Goal: Information Seeking & Learning: Learn about a topic

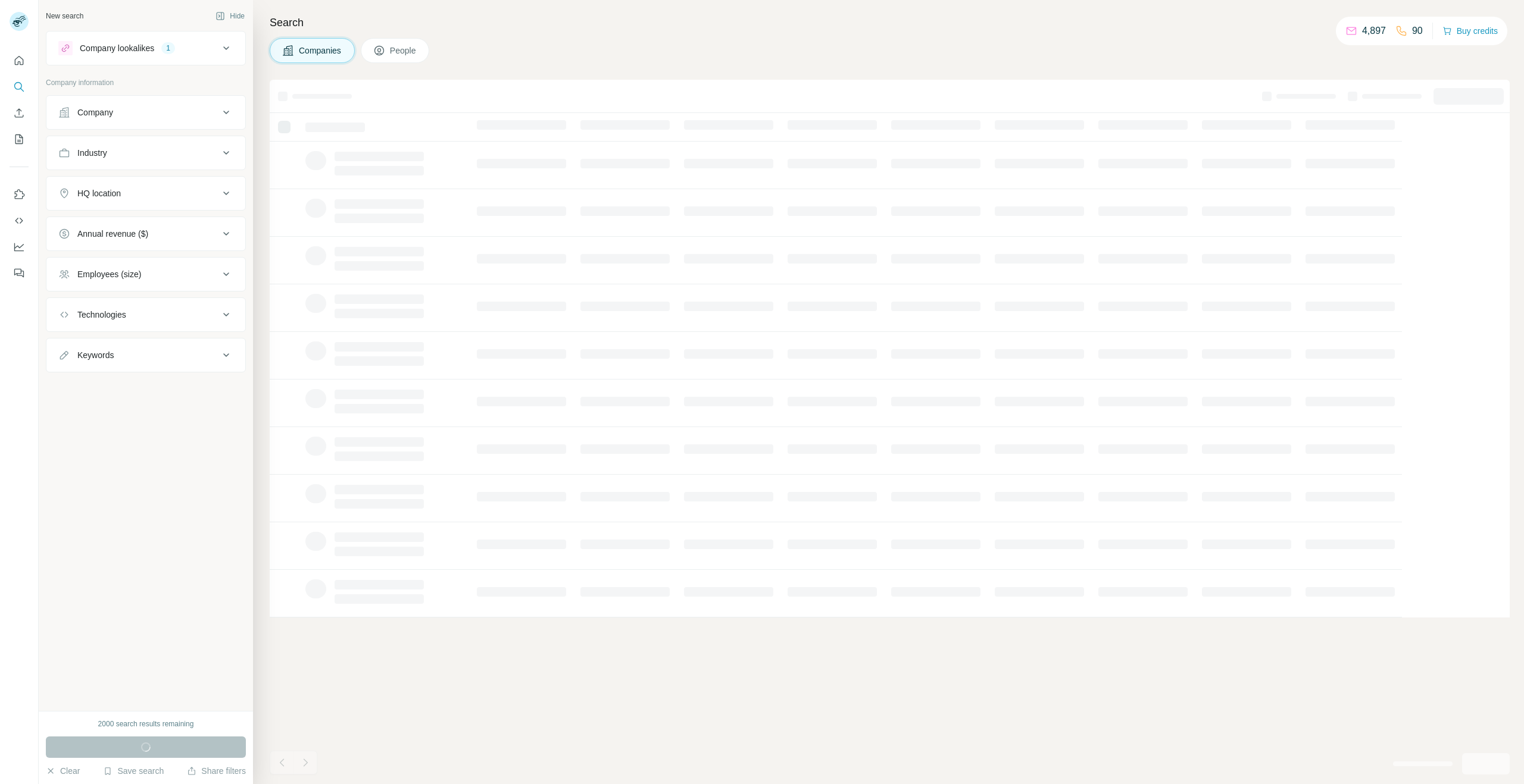
click at [127, 109] on div "Company" at bounding box center [139, 112] width 161 height 12
click at [121, 170] on input "text" at bounding box center [146, 164] width 175 height 21
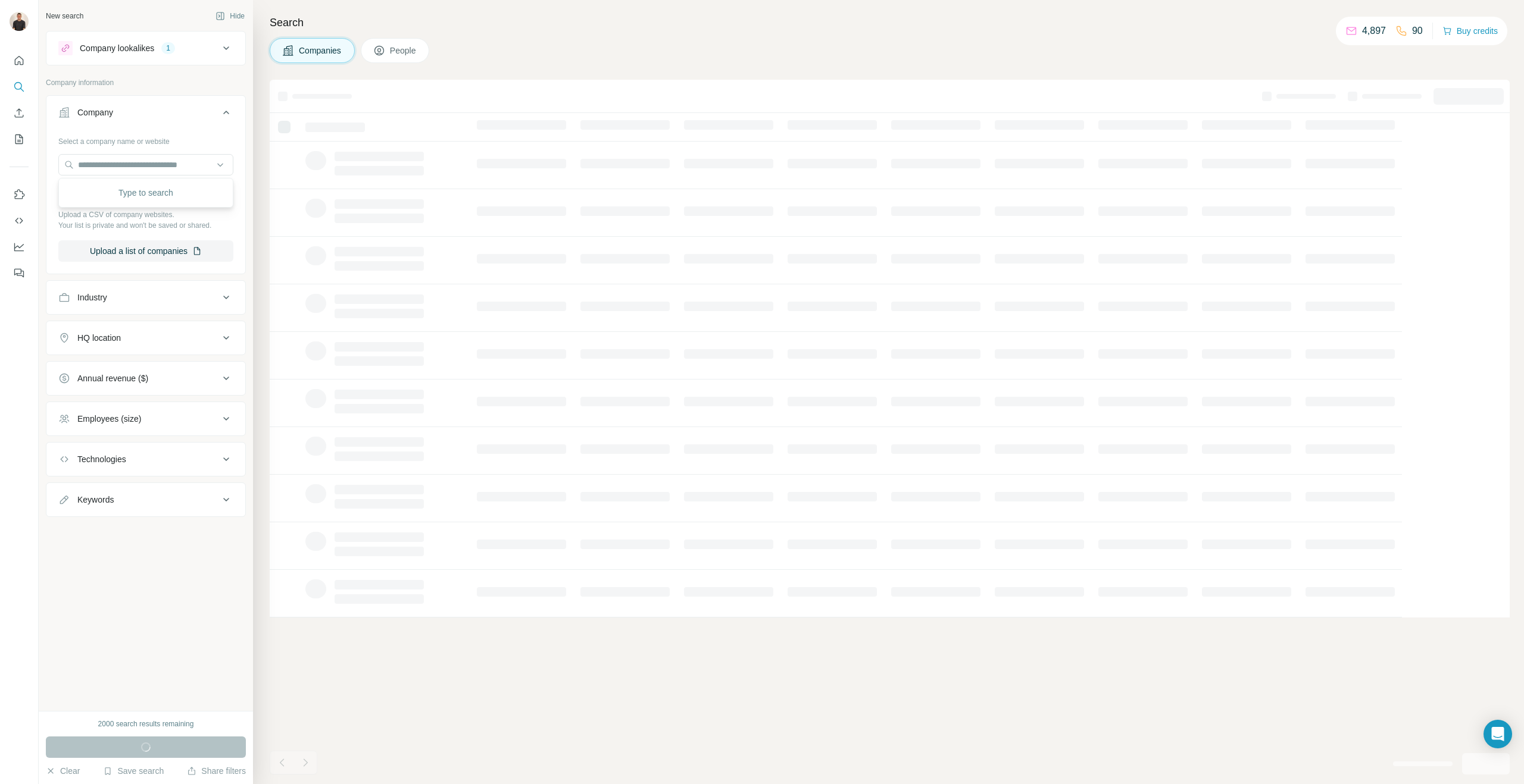
click at [186, 83] on p "Company information" at bounding box center [145, 83] width 200 height 11
click at [131, 301] on div "Industry" at bounding box center [139, 297] width 161 height 12
click at [125, 328] on input at bounding box center [140, 327] width 147 height 13
click at [123, 330] on input at bounding box center [140, 327] width 147 height 13
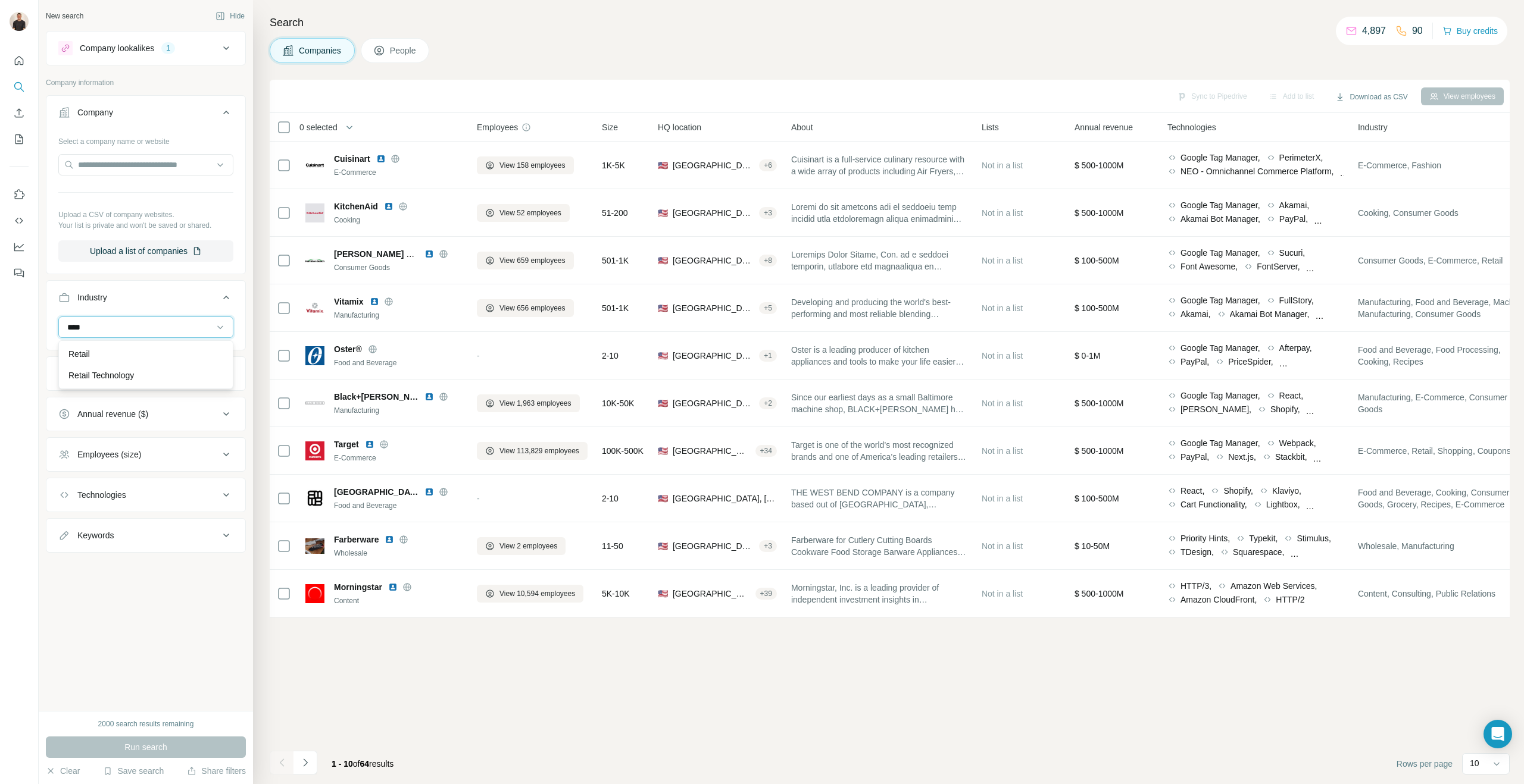
type input "****"
click at [179, 625] on div "New search Hide Company lookalikes 1 Company information Company Select a compa…" at bounding box center [146, 356] width 215 height 711
click at [119, 333] on input at bounding box center [140, 327] width 147 height 13
click at [102, 332] on input at bounding box center [140, 327] width 147 height 13
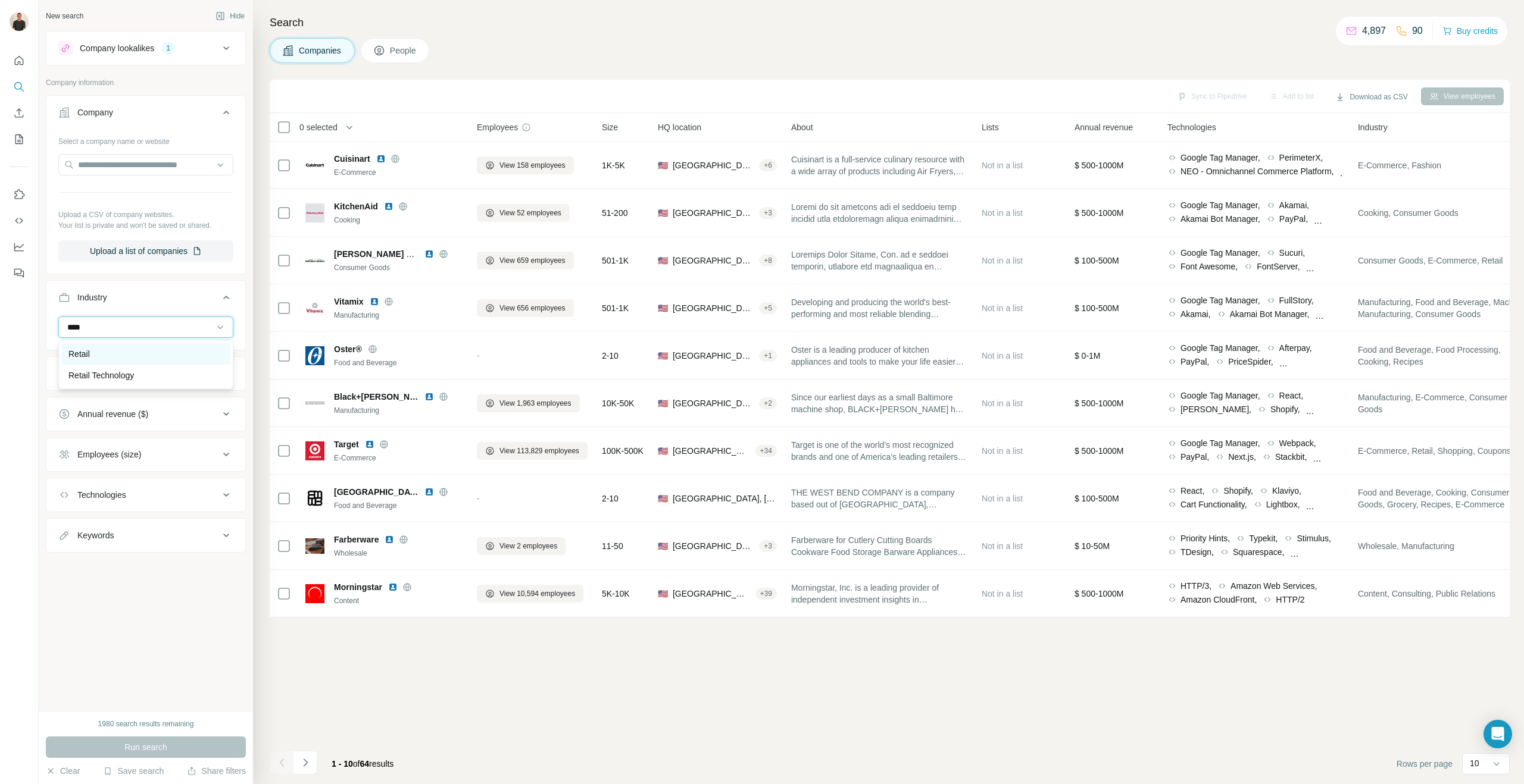
type input "****"
click at [85, 354] on p "Retail" at bounding box center [79, 354] width 21 height 12
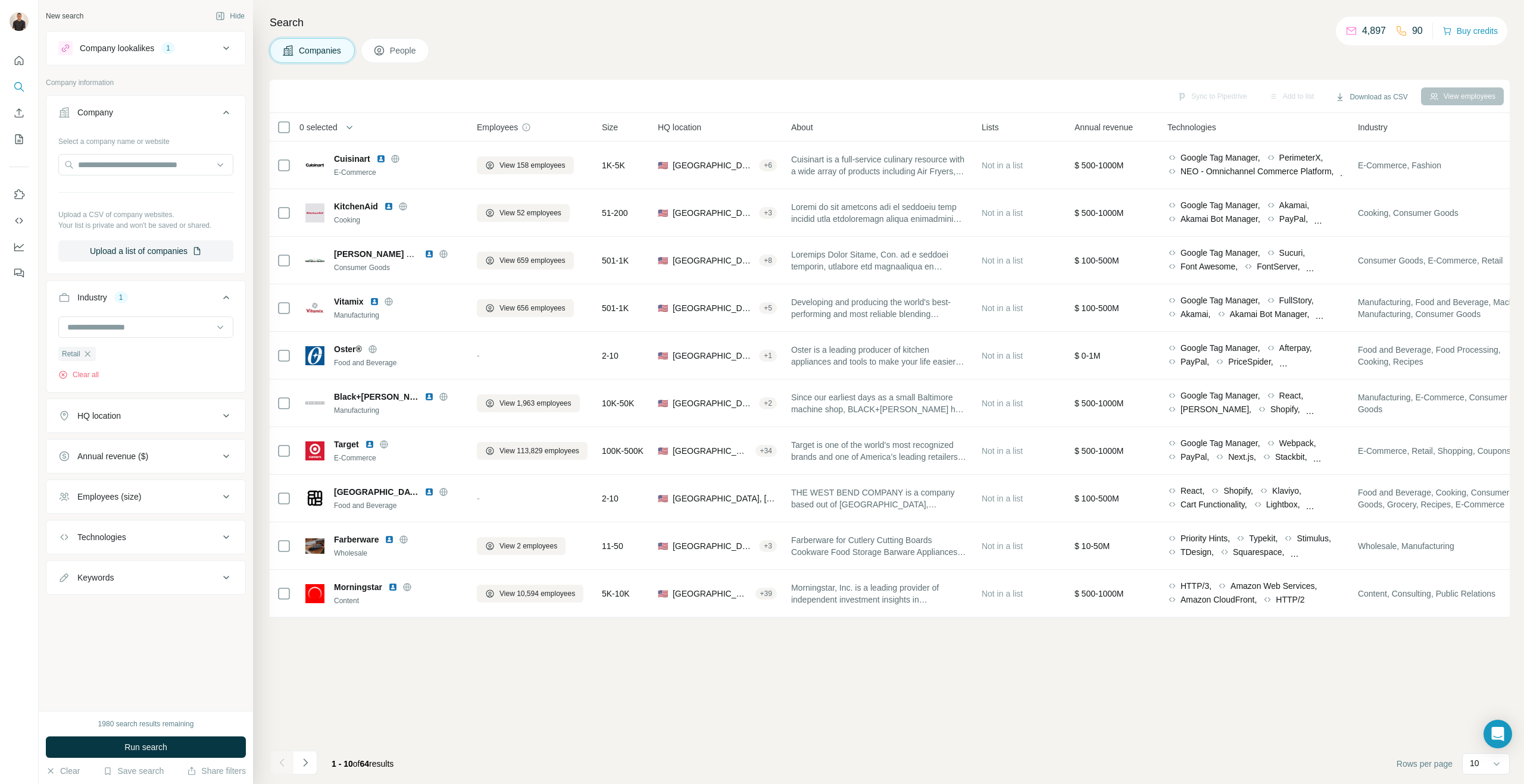
click at [110, 416] on div "HQ location" at bounding box center [100, 416] width 44 height 12
click at [104, 452] on input "text" at bounding box center [146, 445] width 175 height 21
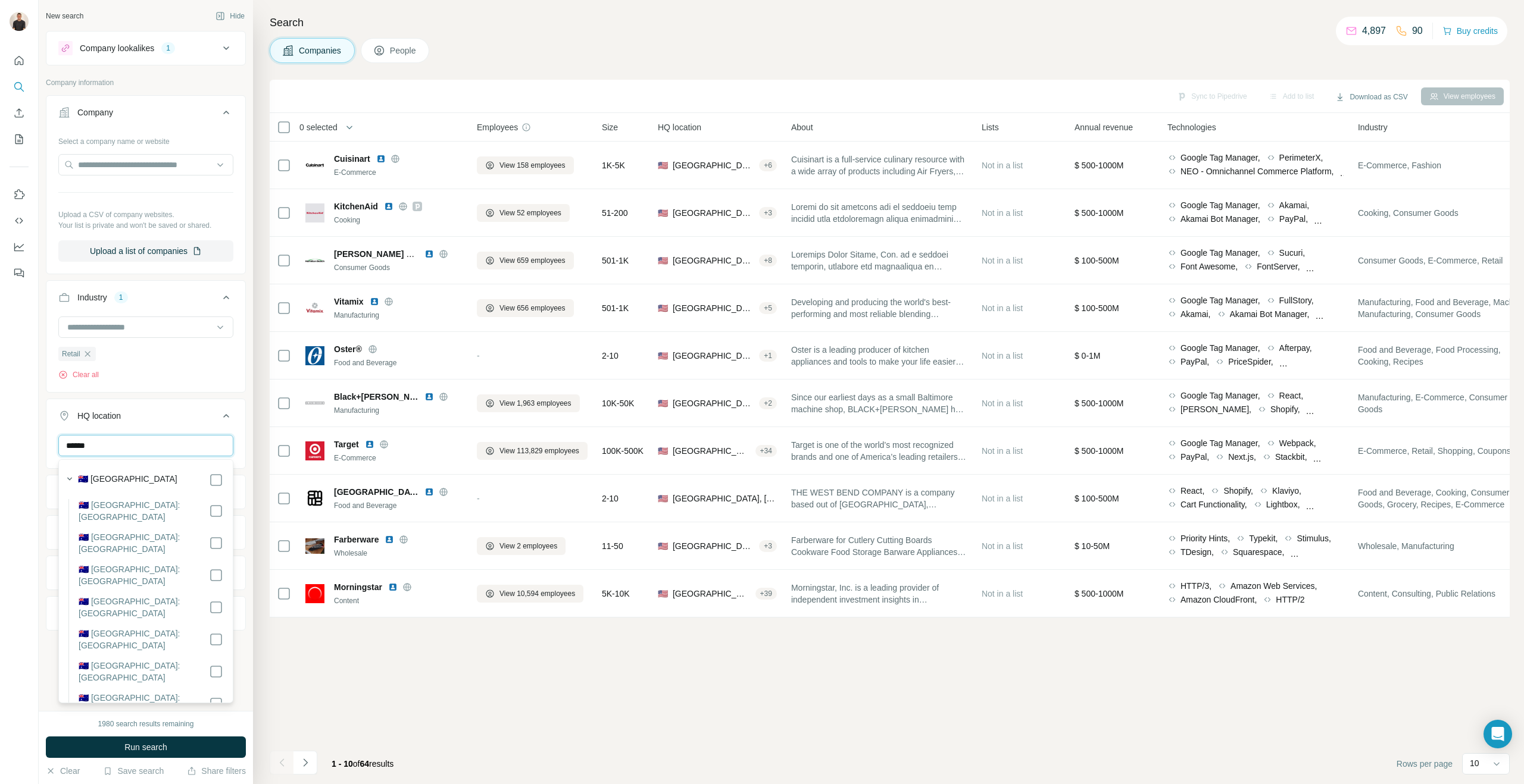
type input "******"
click at [100, 482] on label "🇦🇺 [GEOGRAPHIC_DATA]" at bounding box center [127, 480] width 100 height 14
click at [192, 395] on ul "Company Select a company name or website Upload a CSV of company websites. Your…" at bounding box center [145, 384] width 200 height 578
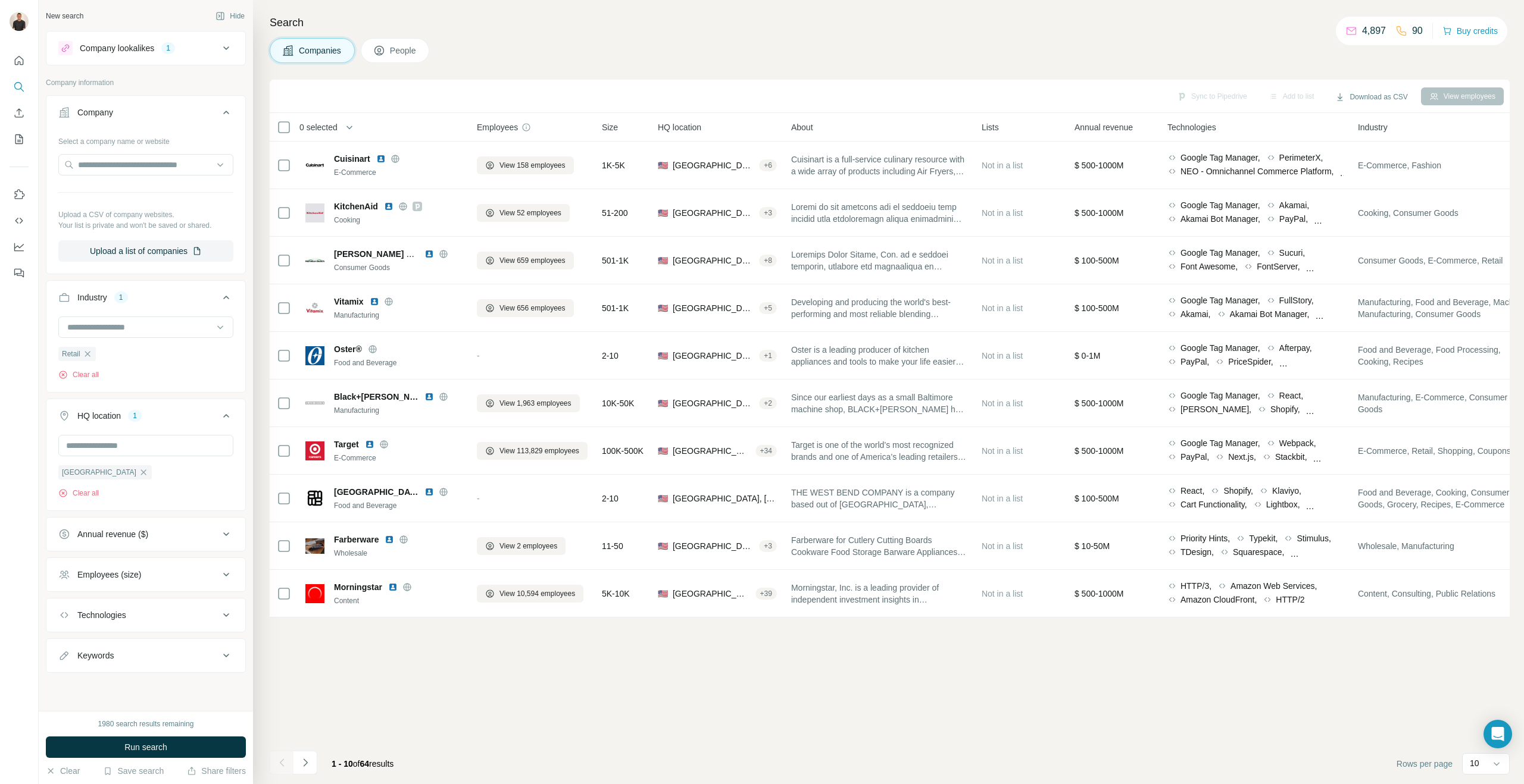
click at [145, 538] on div "Annual revenue ($)" at bounding box center [113, 534] width 71 height 12
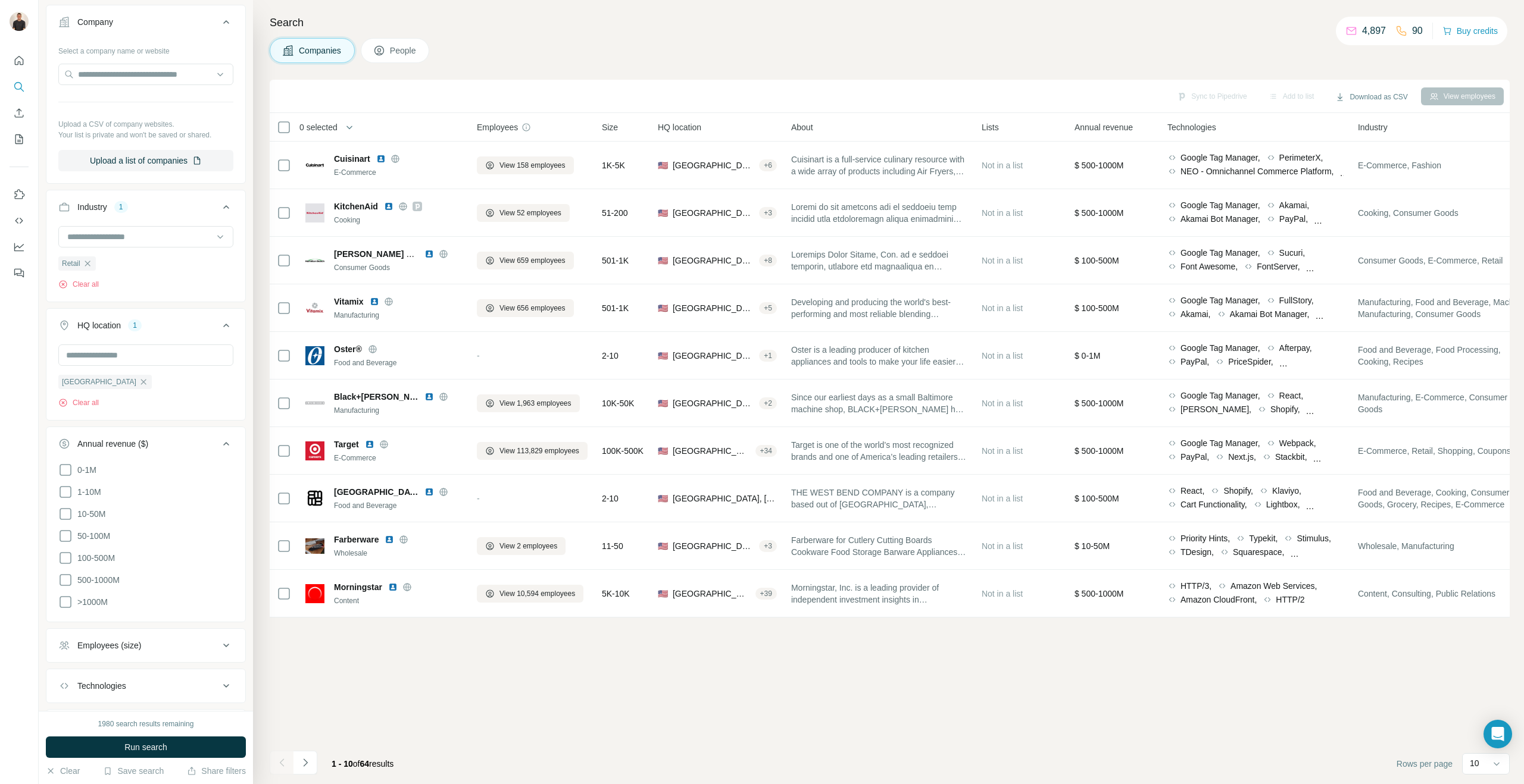
scroll to position [155, 0]
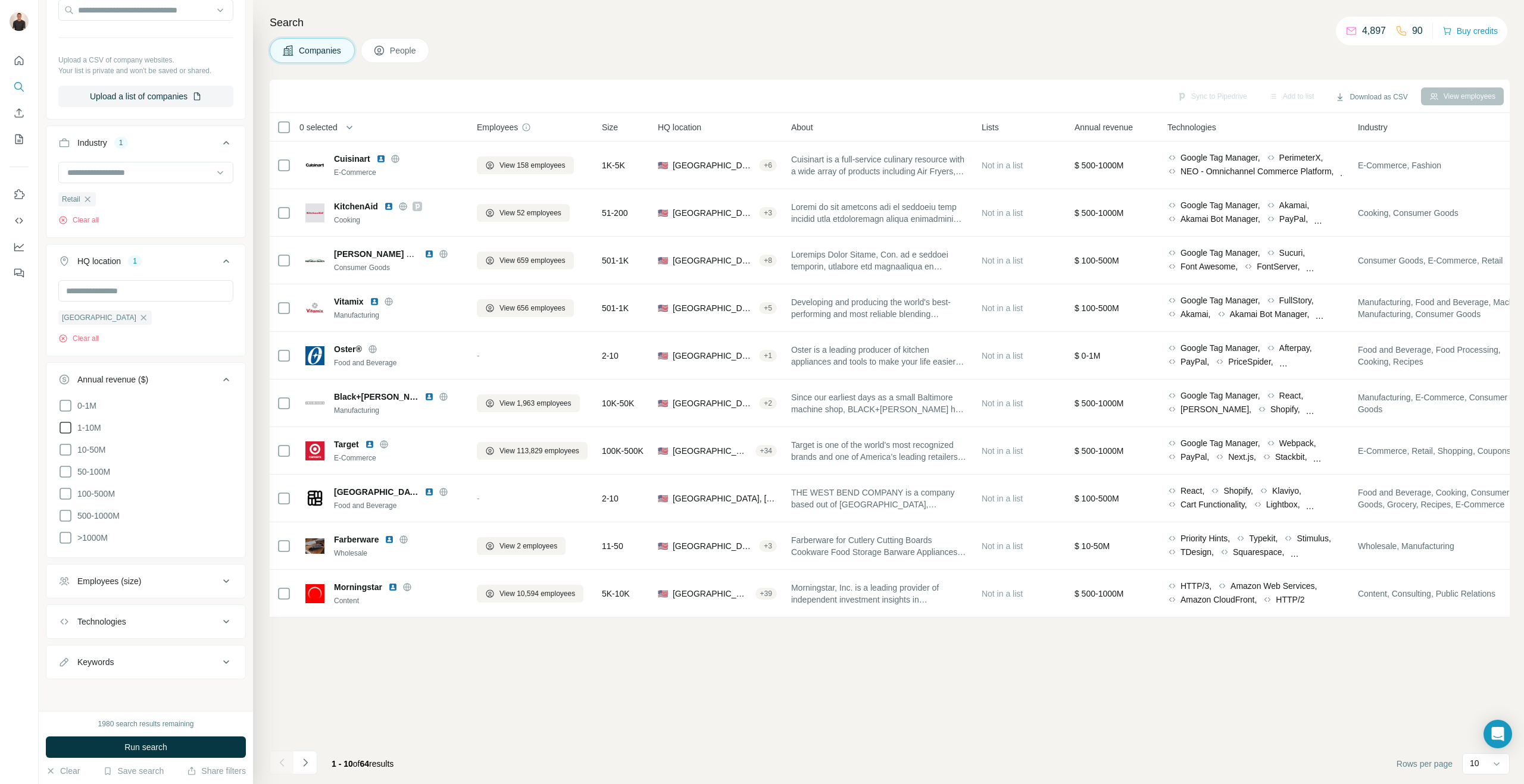
click at [64, 427] on icon at bounding box center [66, 428] width 14 height 14
click at [65, 452] on icon at bounding box center [66, 450] width 14 height 14
click at [69, 472] on icon at bounding box center [66, 472] width 14 height 14
click at [181, 744] on button "Run search" at bounding box center [145, 747] width 200 height 21
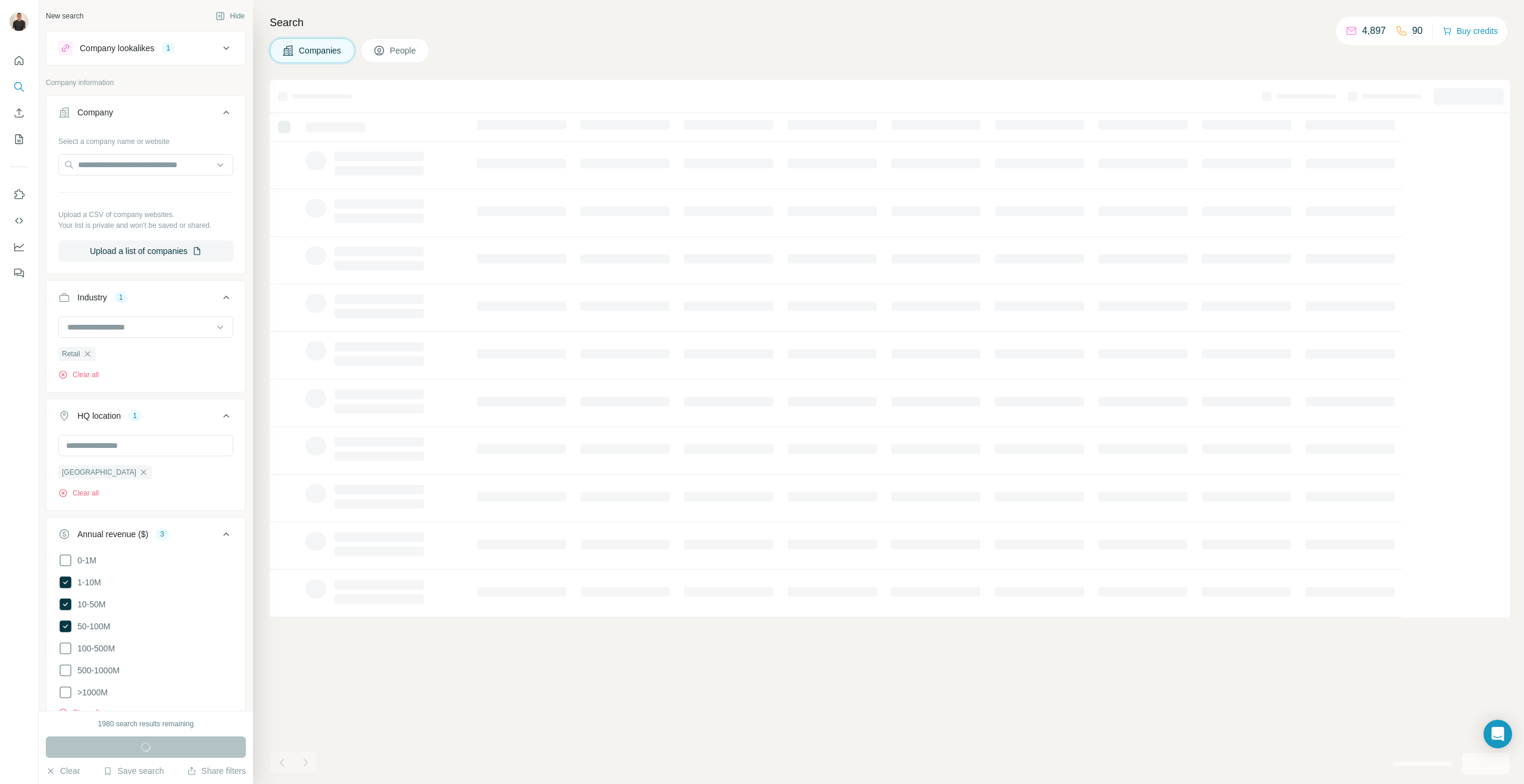
scroll to position [173, 0]
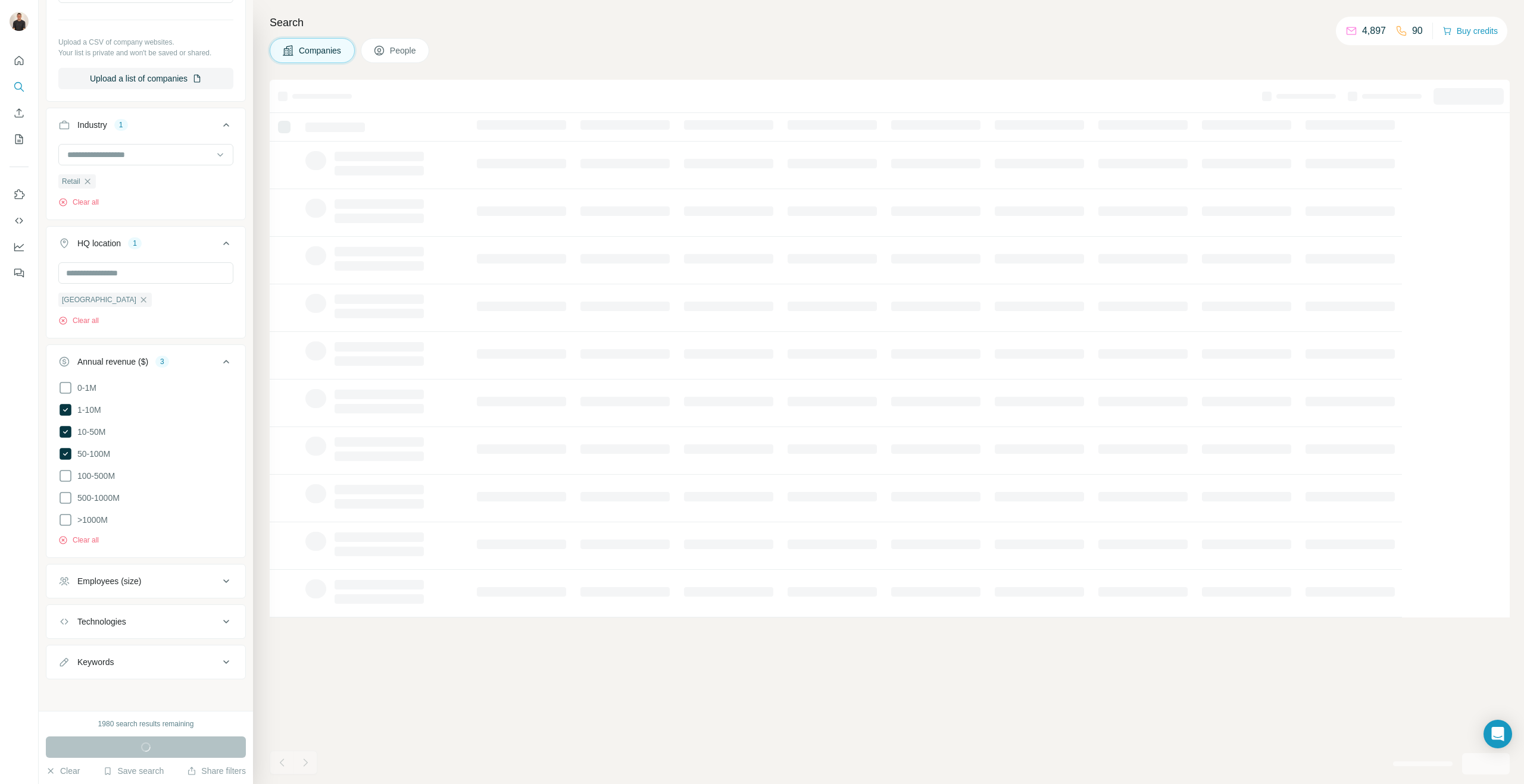
click at [126, 575] on div "Employees (size)" at bounding box center [109, 581] width 64 height 12
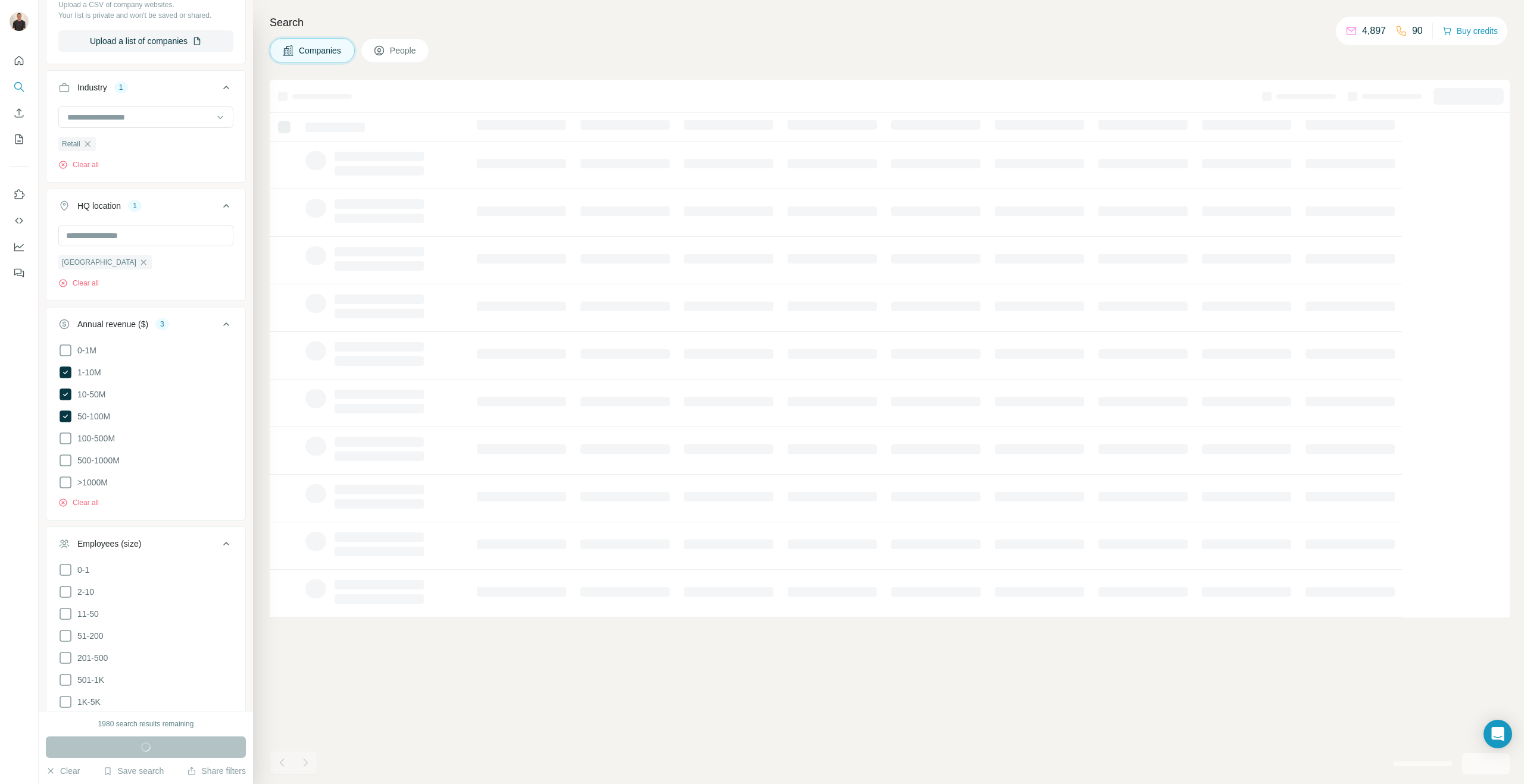
scroll to position [252, 0]
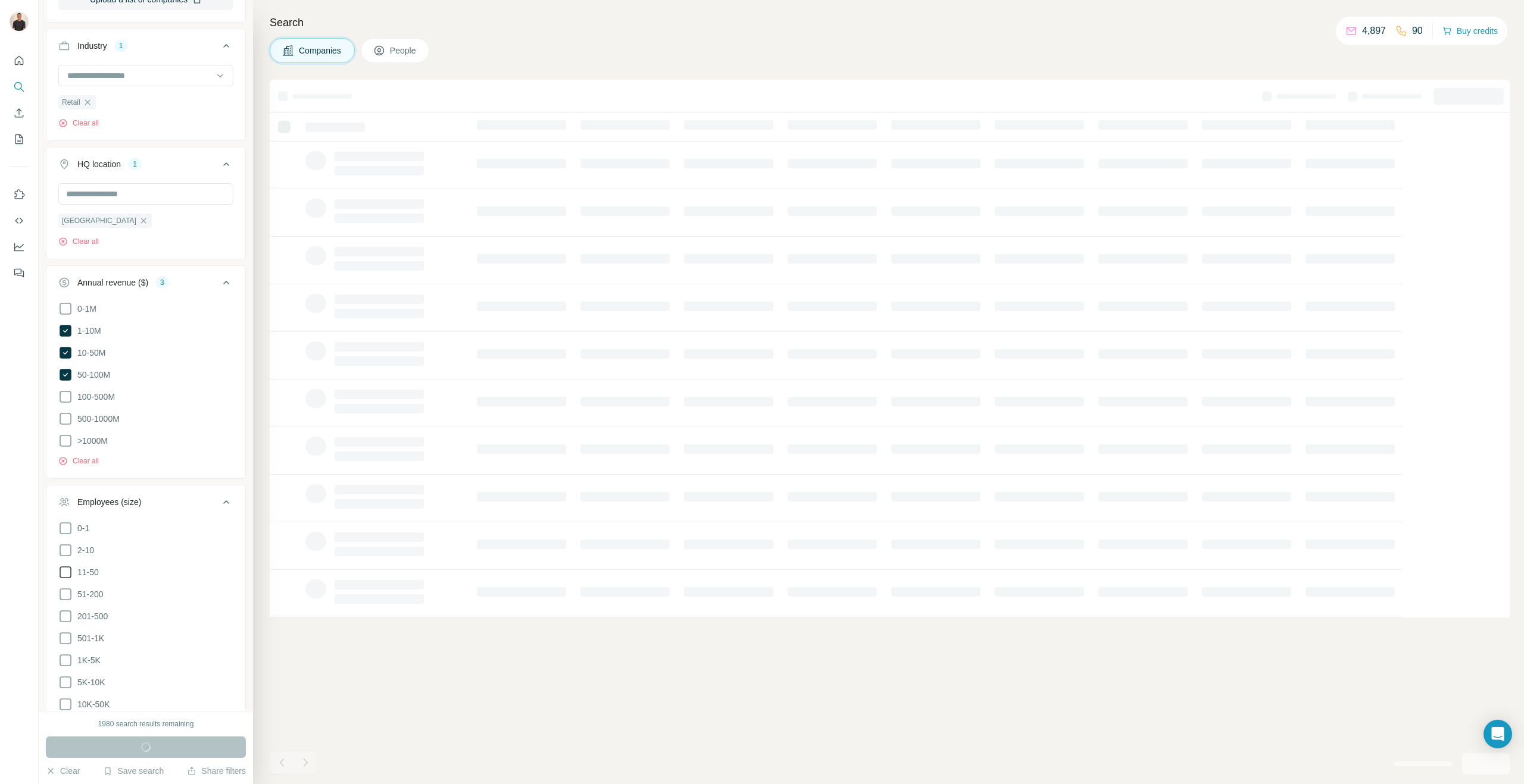
click at [65, 565] on icon at bounding box center [66, 572] width 14 height 14
click at [66, 587] on icon at bounding box center [66, 594] width 14 height 14
click at [66, 612] on icon at bounding box center [66, 616] width 14 height 14
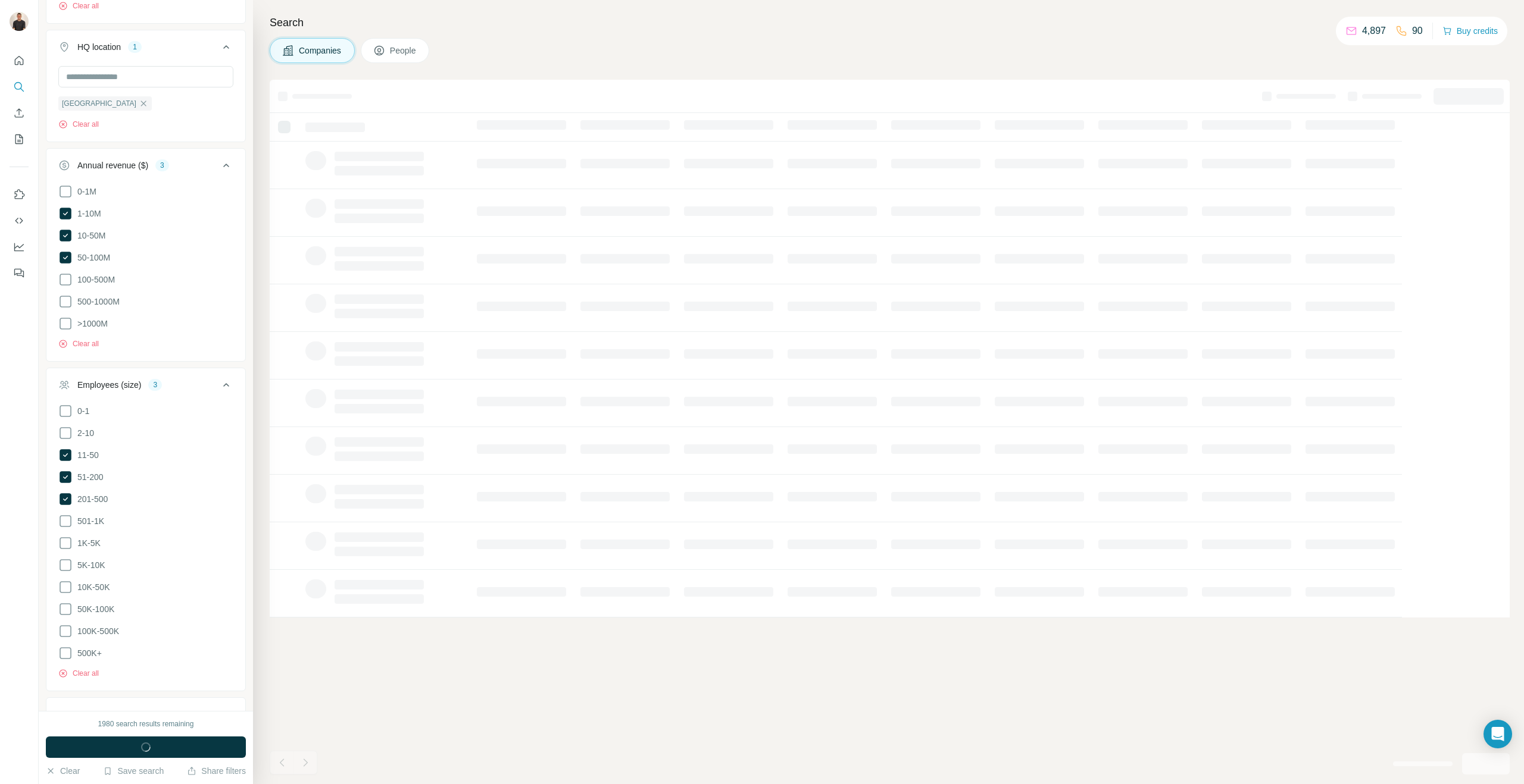
scroll to position [458, 0]
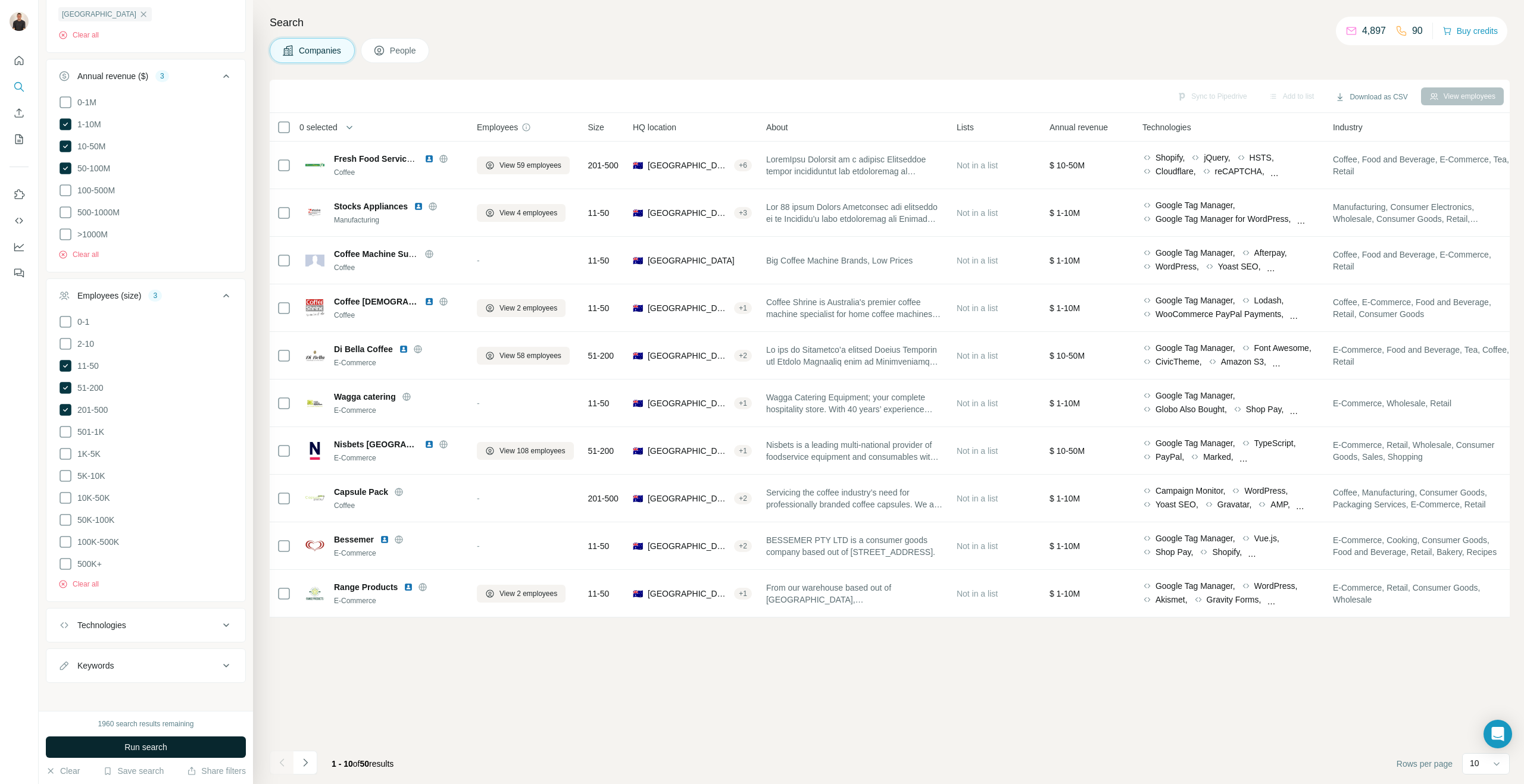
click at [126, 747] on span "Run search" at bounding box center [145, 747] width 43 height 12
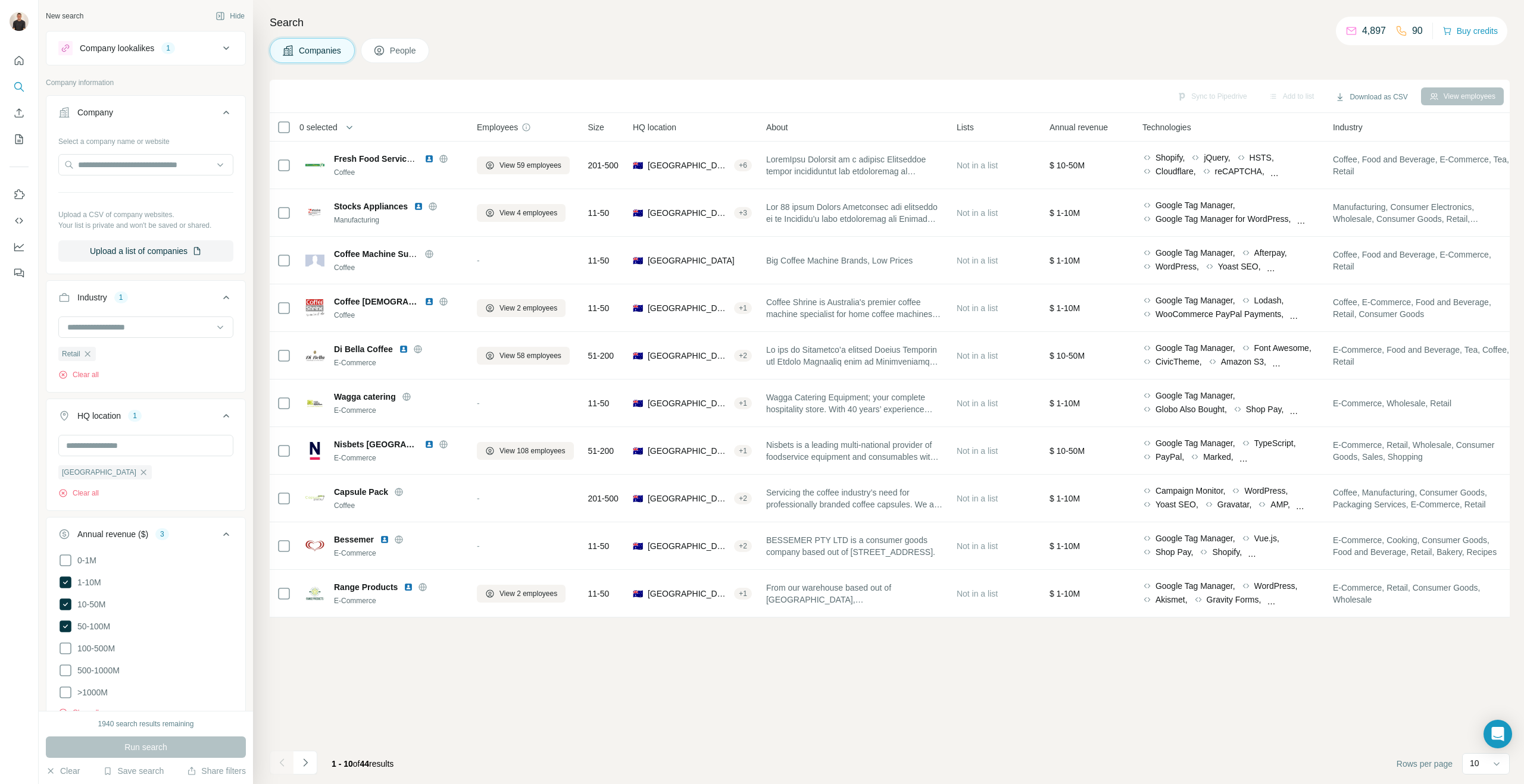
click at [405, 53] on span "People" at bounding box center [403, 50] width 28 height 12
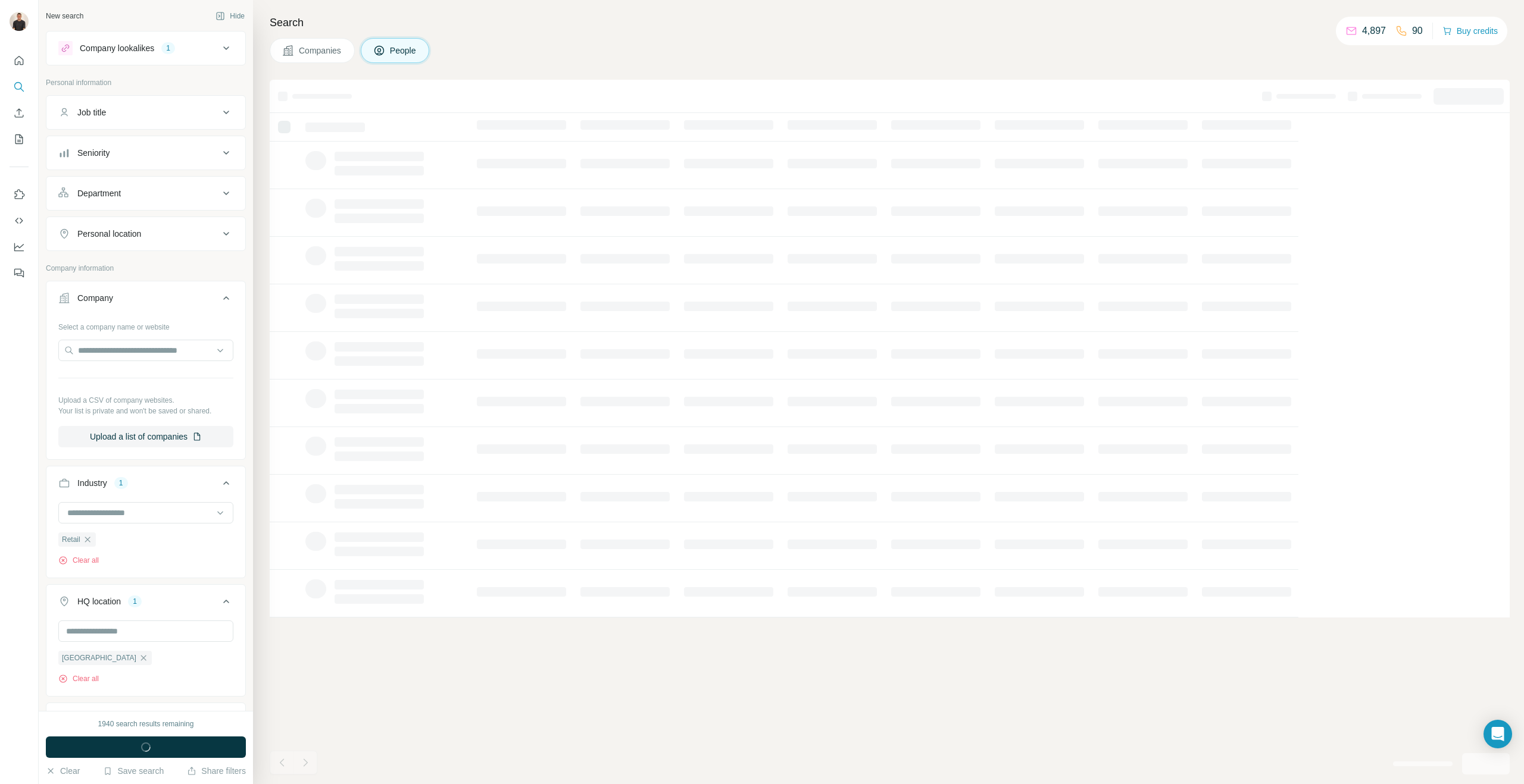
click at [104, 120] on button "Job title" at bounding box center [146, 112] width 199 height 28
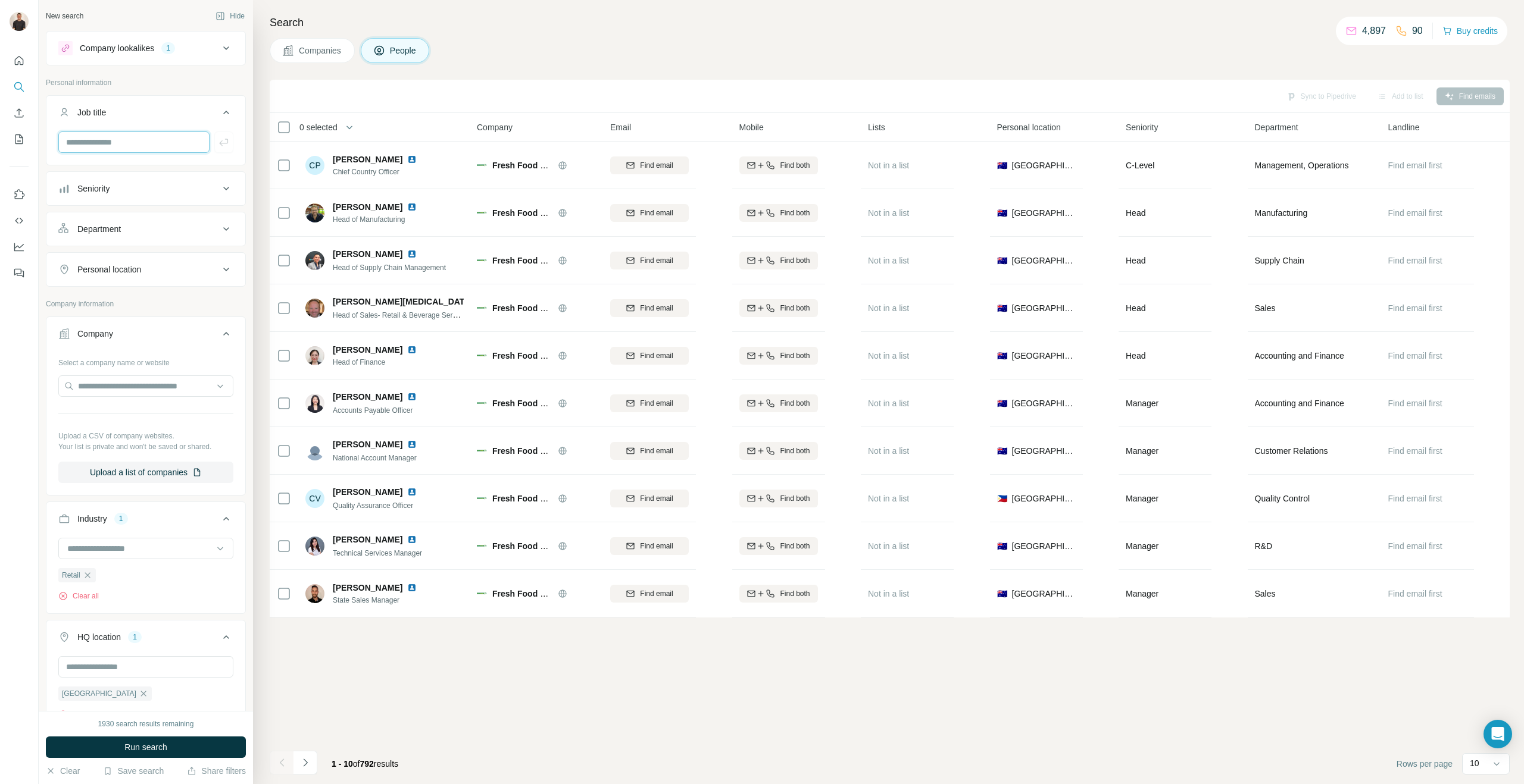
click at [104, 142] on input "text" at bounding box center [134, 142] width 151 height 21
type input "*********"
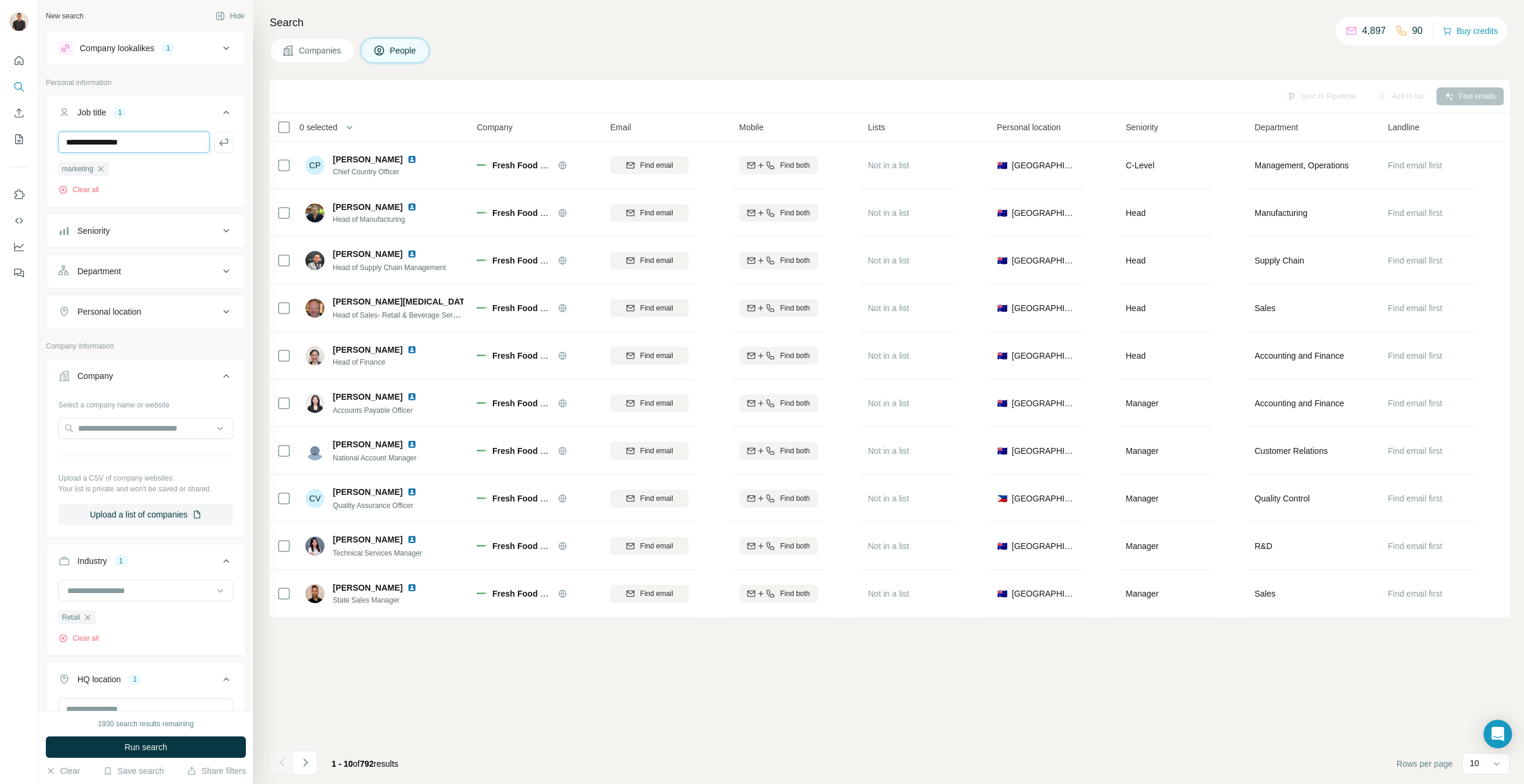
type input "**********"
type input "*"
click at [132, 342] on p "Company information" at bounding box center [145, 346] width 200 height 11
click at [138, 313] on div "Personal location" at bounding box center [109, 311] width 64 height 12
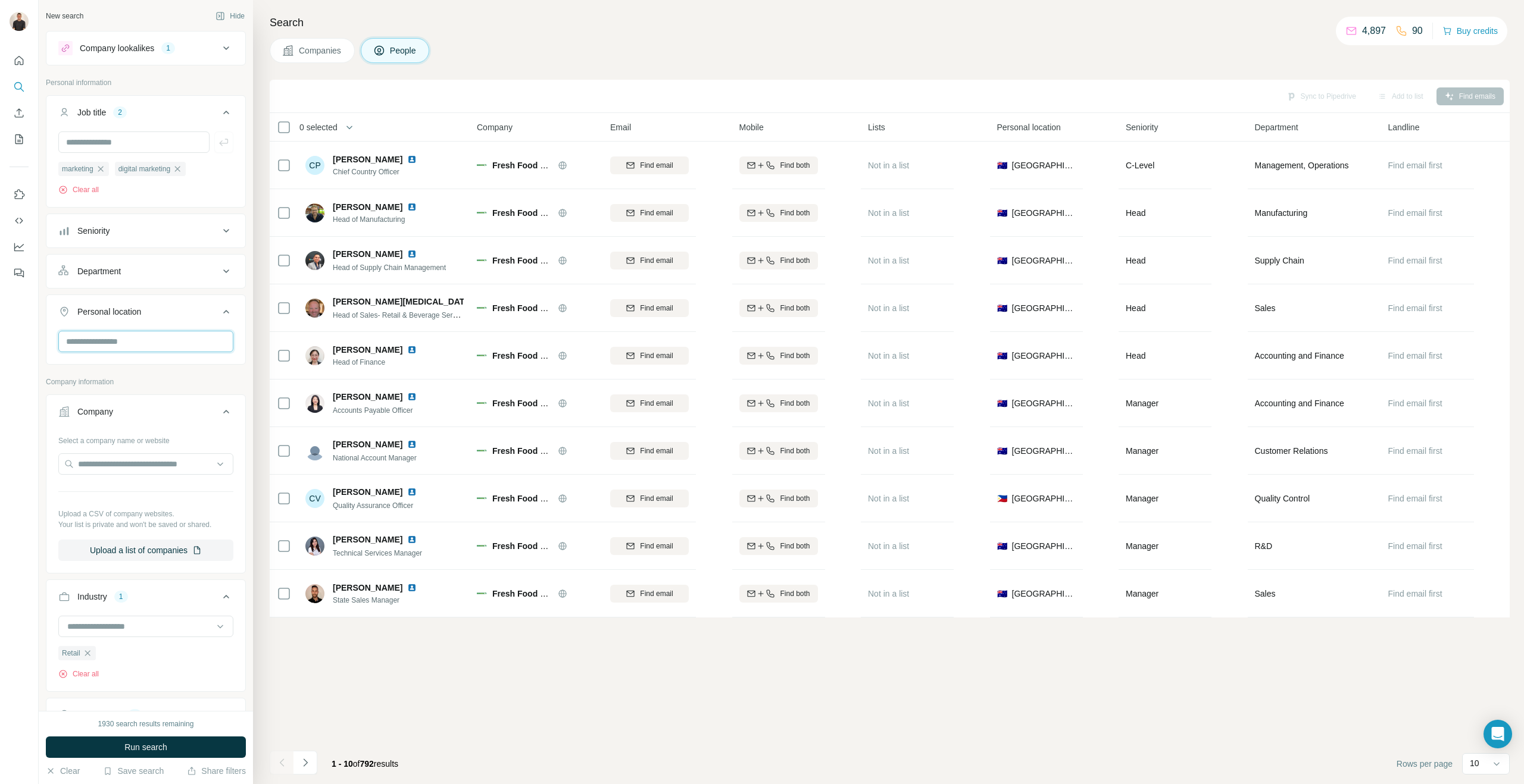
click at [120, 344] on input "text" at bounding box center [146, 342] width 175 height 21
type input "***"
click at [114, 414] on div "🇦🇺 [GEOGRAPHIC_DATA]" at bounding box center [145, 409] width 155 height 14
click at [95, 409] on label "🇦🇺 [GEOGRAPHIC_DATA]" at bounding box center [118, 409] width 100 height 14
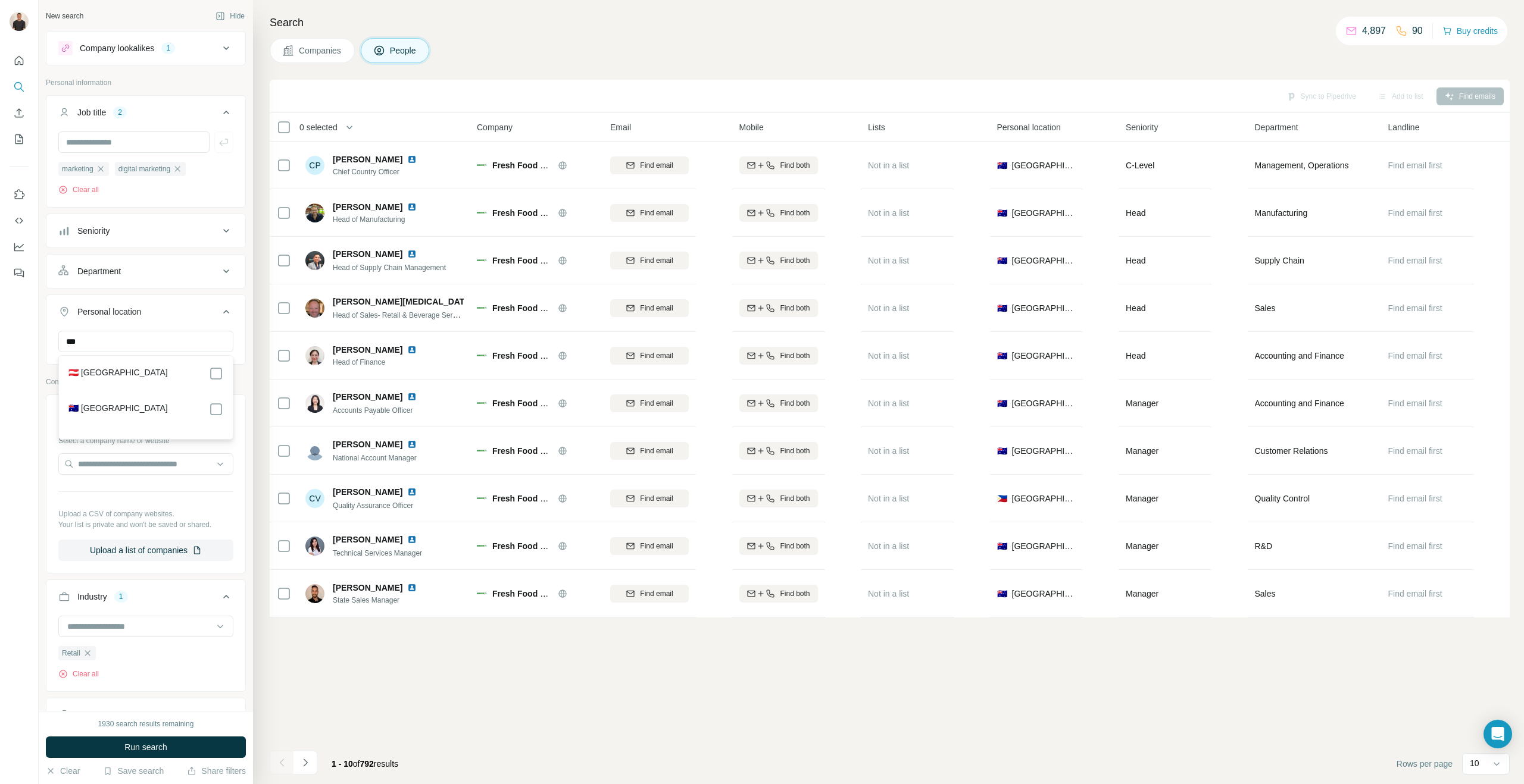
click at [86, 404] on label "🇦🇺 [GEOGRAPHIC_DATA]" at bounding box center [118, 409] width 100 height 14
click at [100, 404] on label "🇦🇺 [GEOGRAPHIC_DATA]" at bounding box center [118, 409] width 100 height 14
click at [249, 373] on div "New search Hide Company lookalikes 1 Personal information Job title 2 marketing…" at bounding box center [146, 356] width 215 height 711
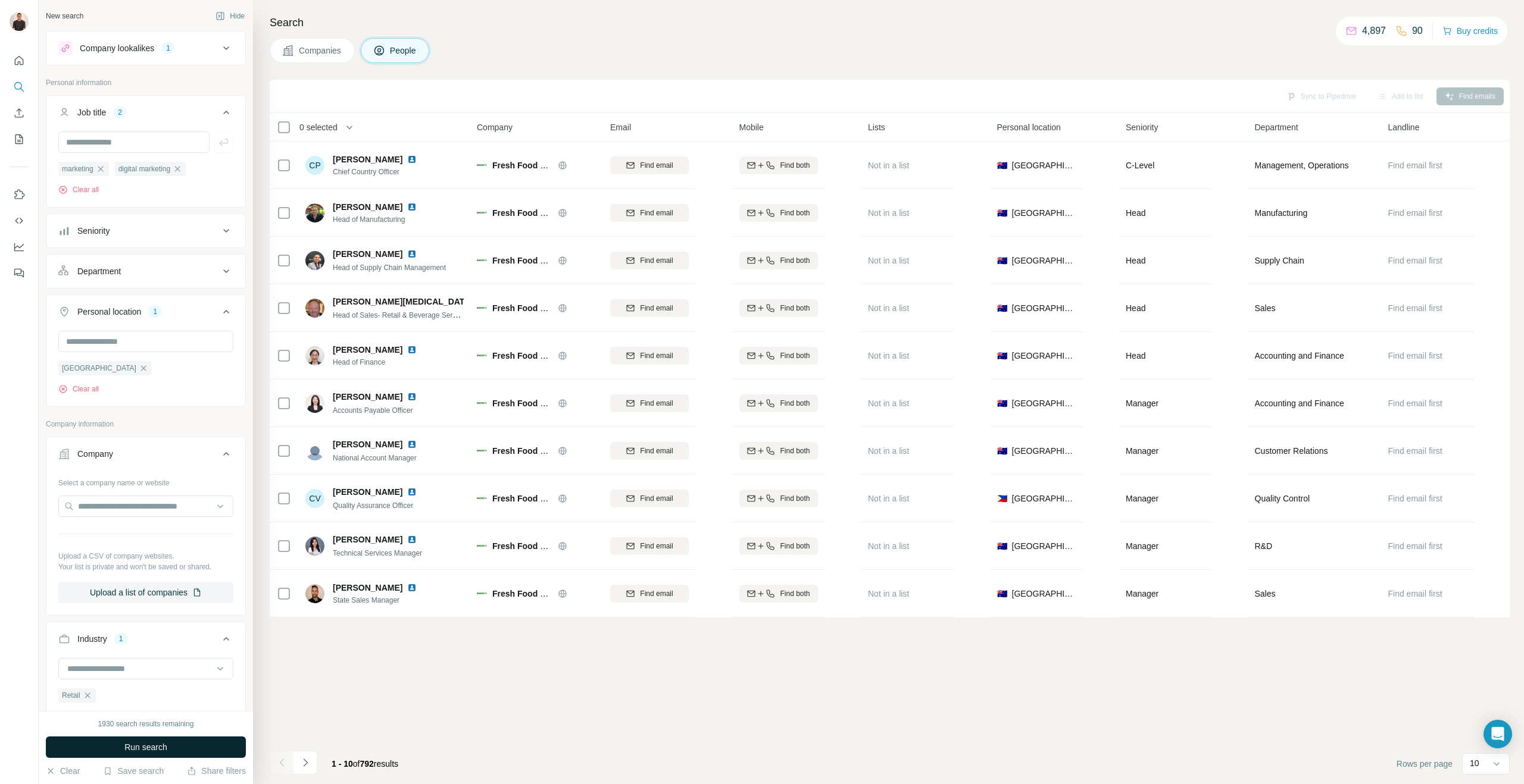
click at [156, 743] on span "Run search" at bounding box center [145, 747] width 43 height 12
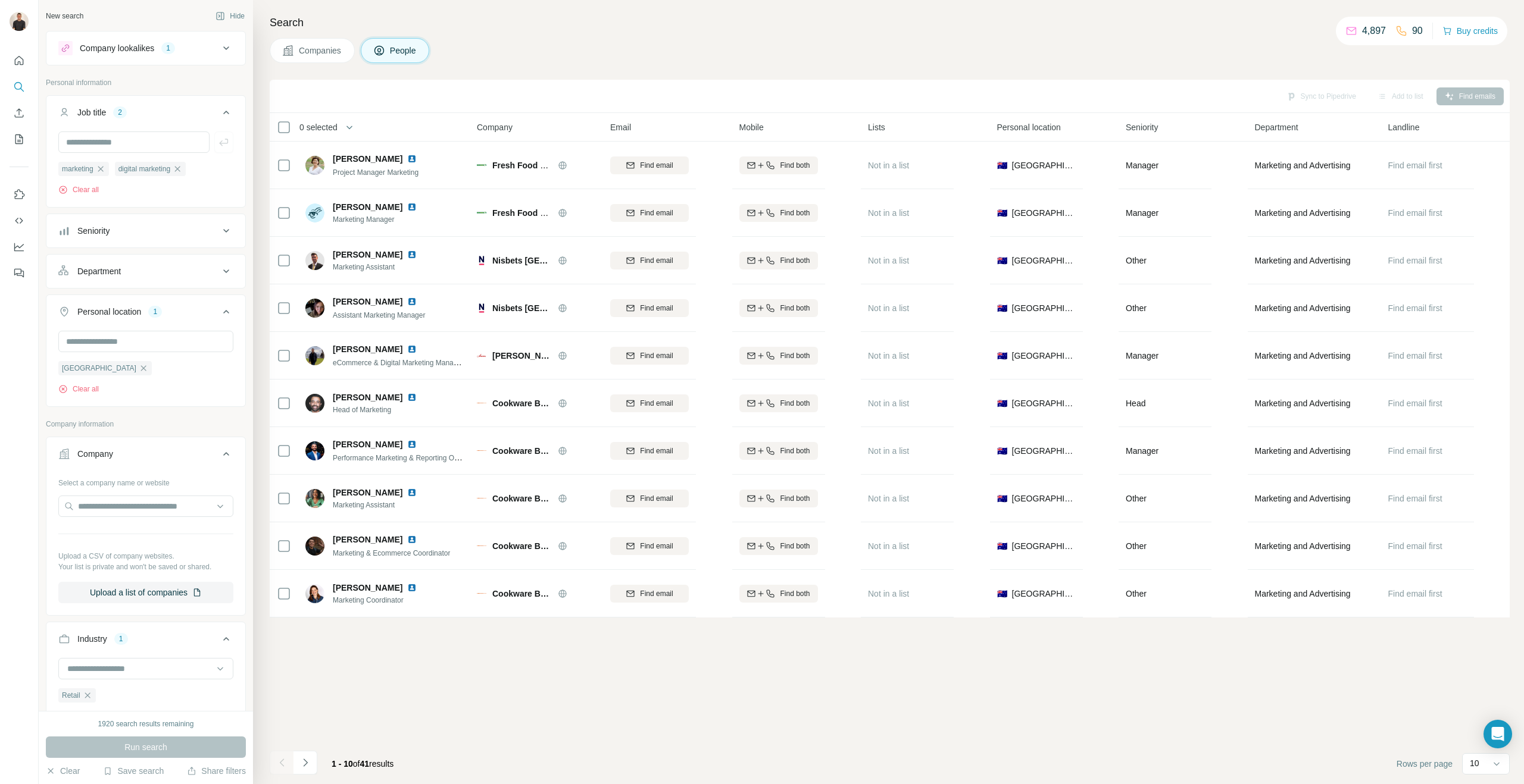
click at [143, 52] on div "Company lookalikes" at bounding box center [116, 48] width 74 height 12
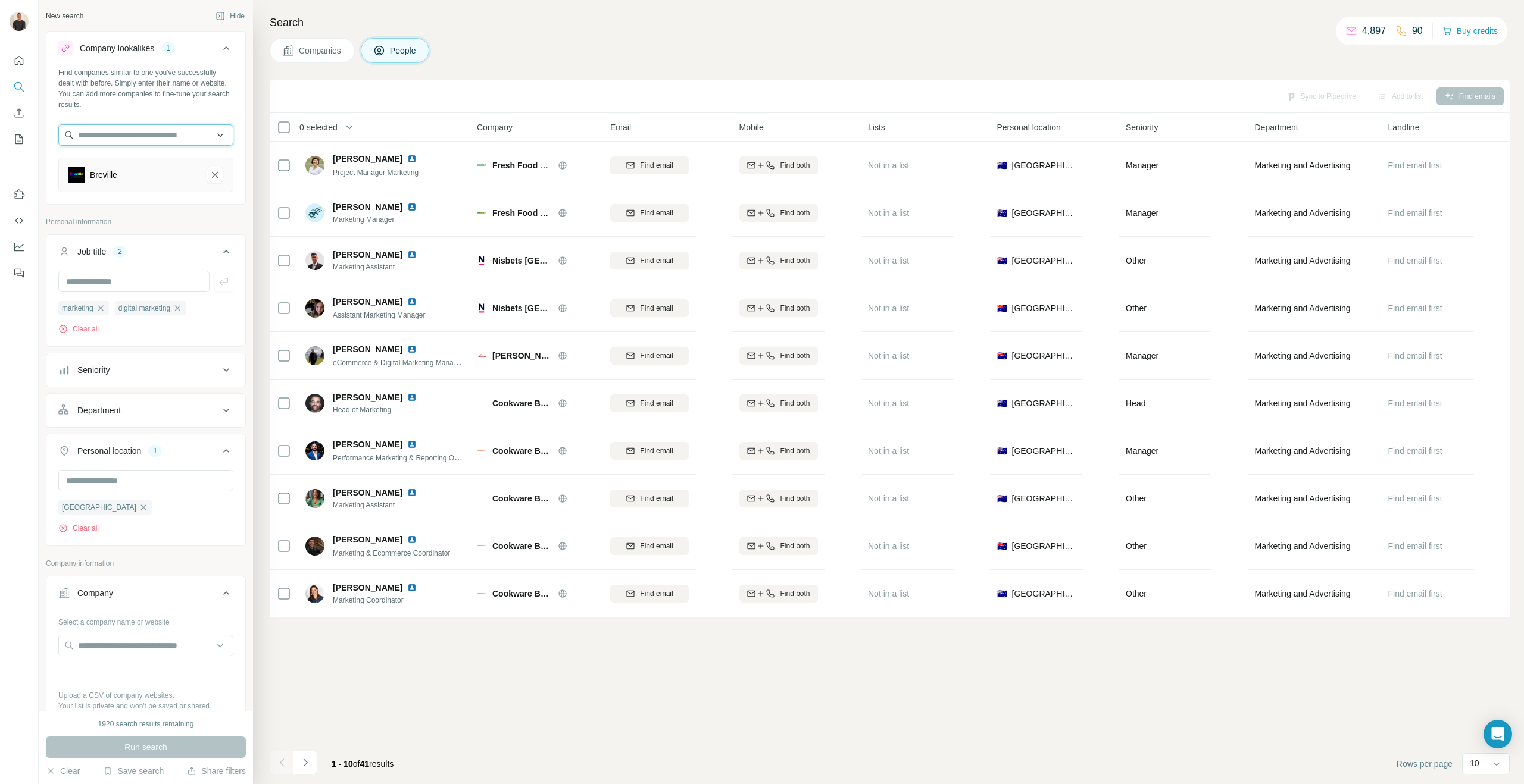
click at [128, 135] on input "text" at bounding box center [146, 135] width 175 height 21
type input "**********"
click at [127, 152] on div "Coco Republic [DOMAIN_NAME]" at bounding box center [145, 167] width 169 height 32
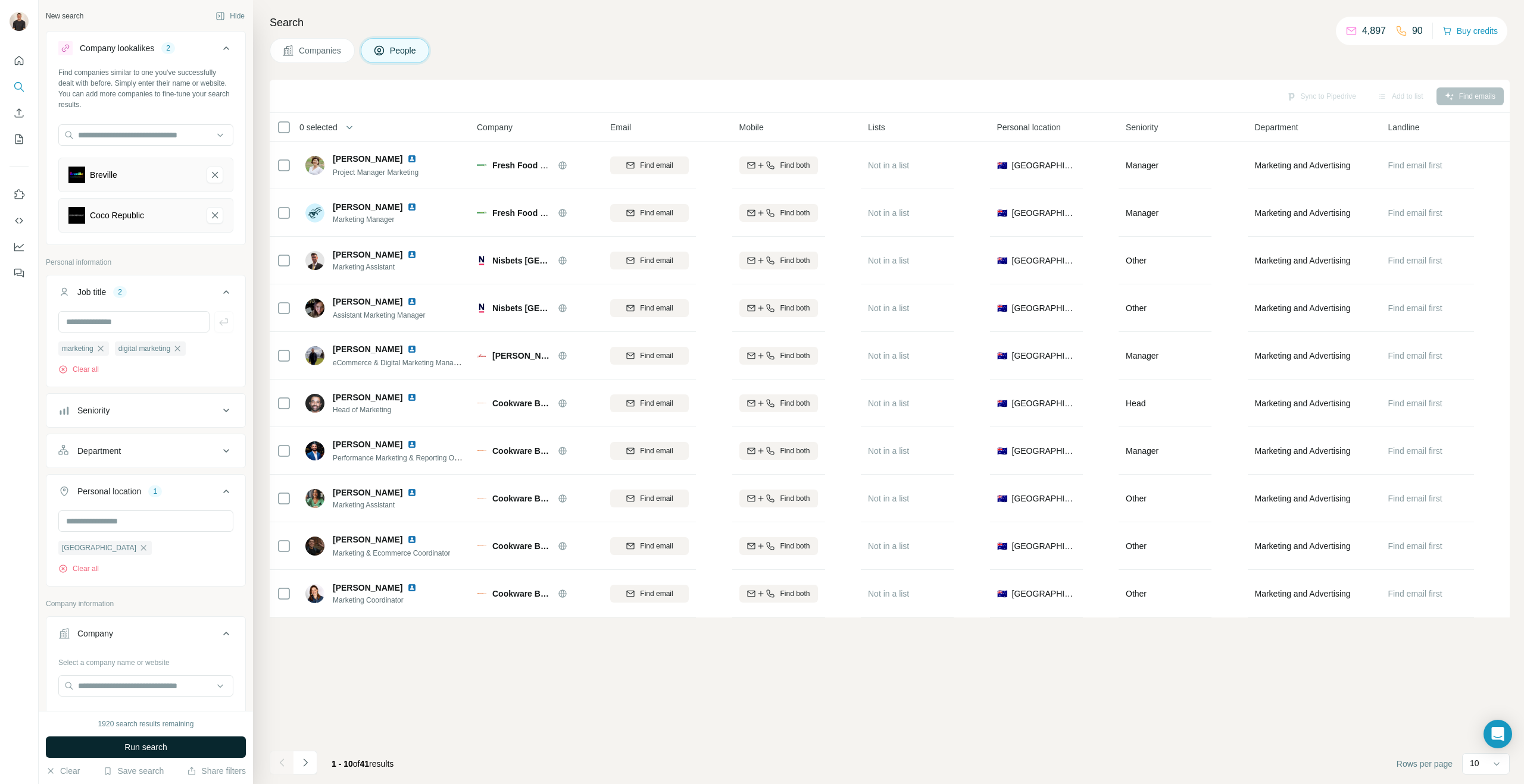
click at [146, 745] on span "Run search" at bounding box center [145, 747] width 43 height 12
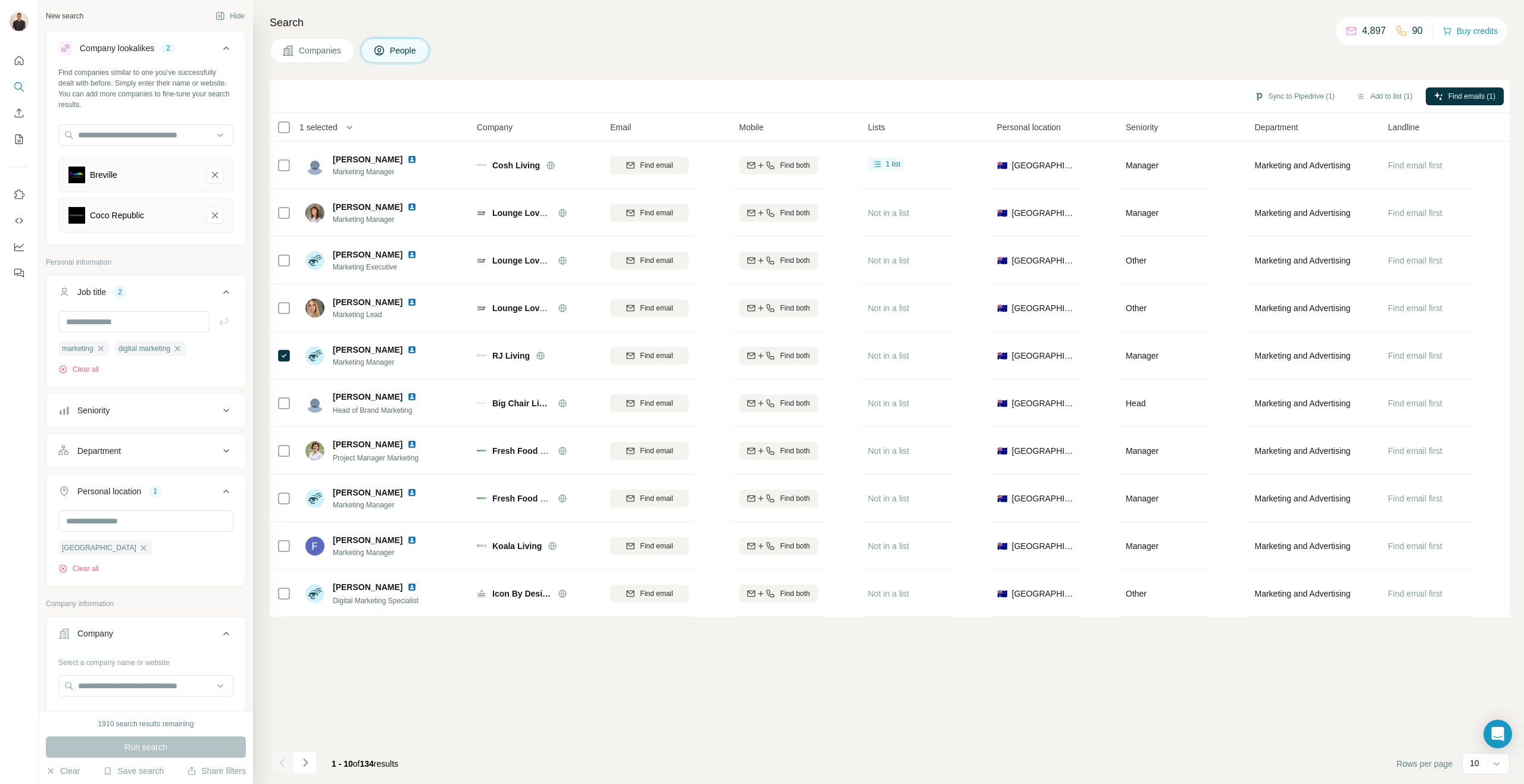
click at [304, 765] on icon "Navigate to next page" at bounding box center [305, 763] width 12 height 12
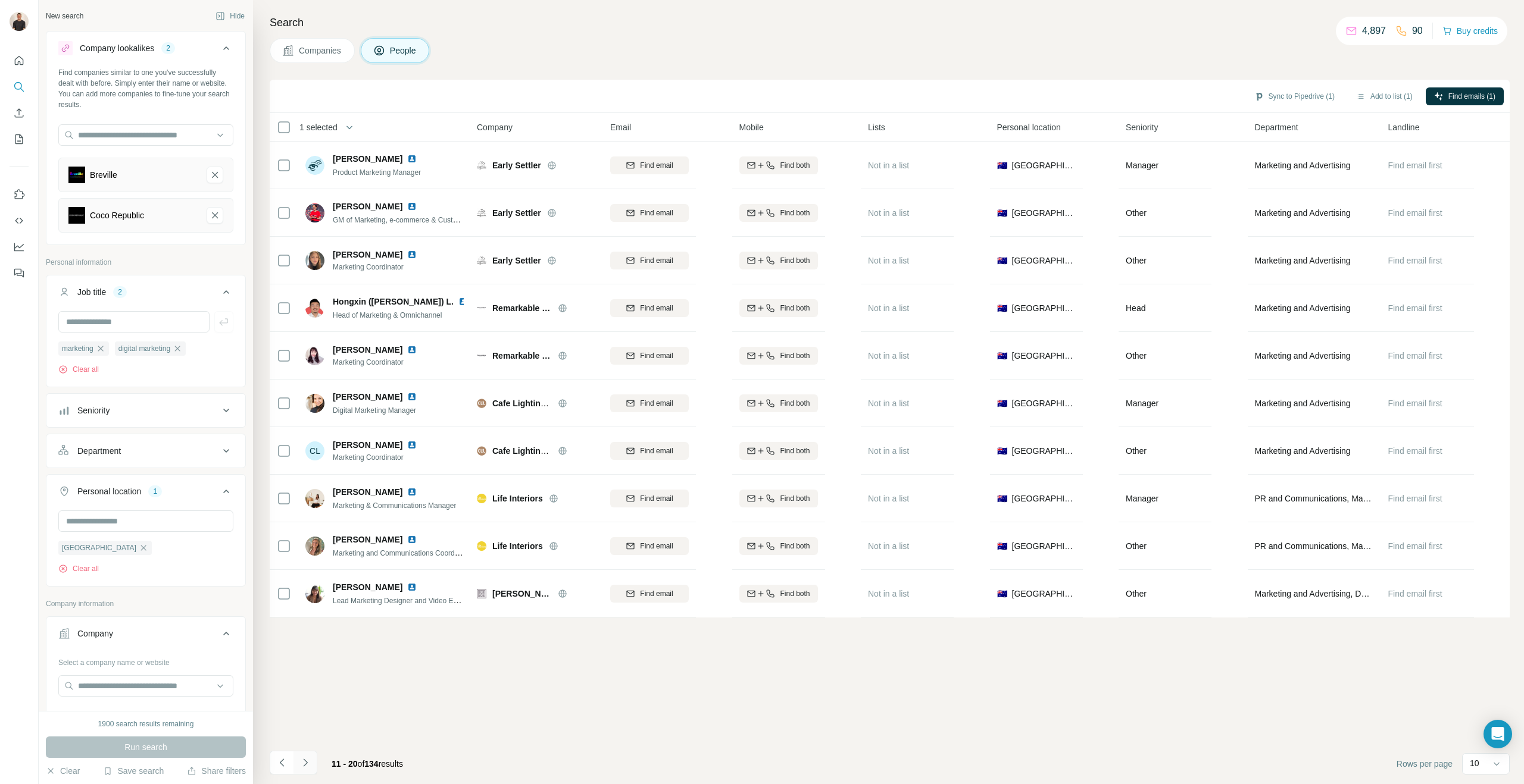
click at [306, 764] on icon "Navigate to next page" at bounding box center [305, 762] width 4 height 8
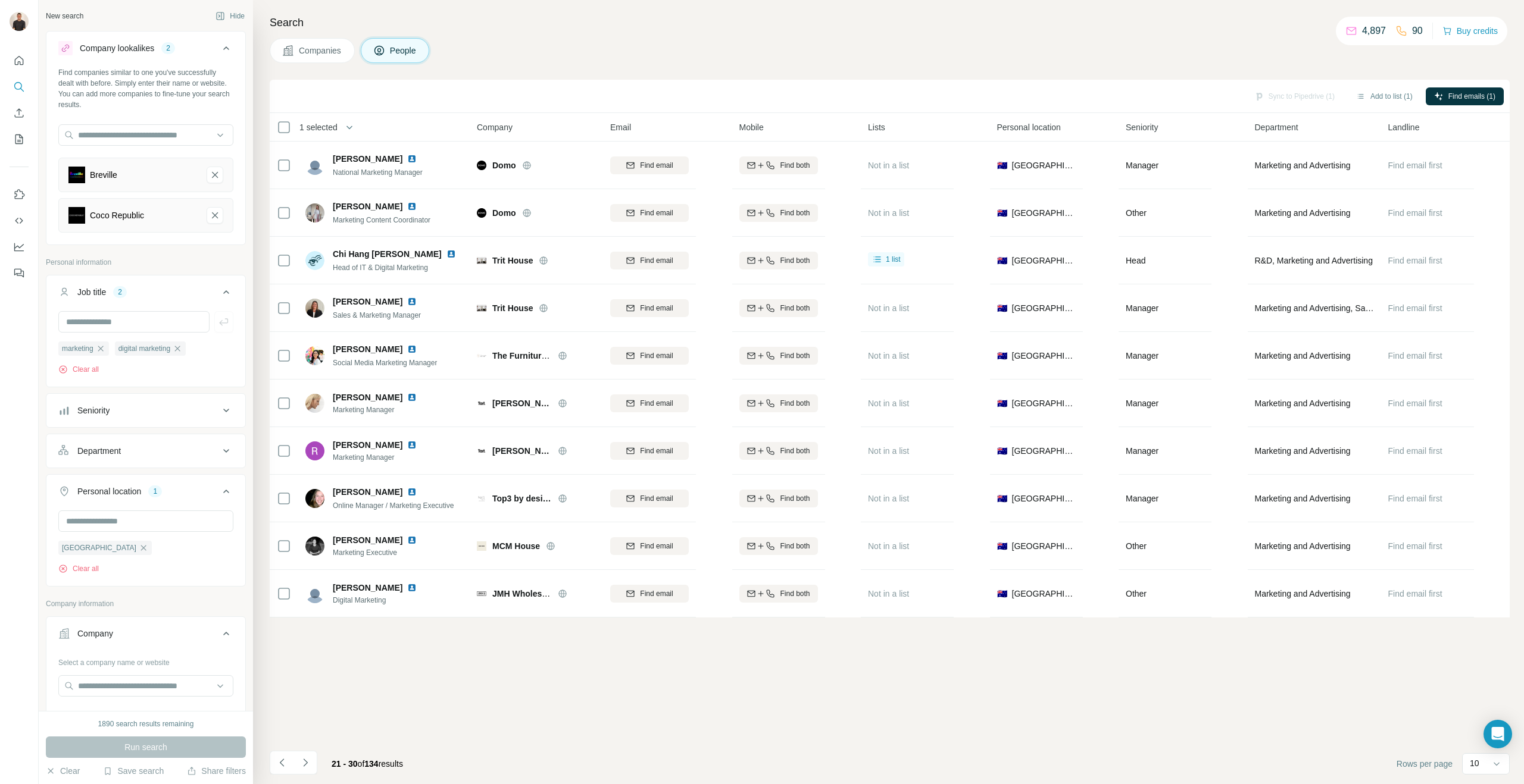
click at [142, 123] on div "Find companies similar to one you've successfully dealt with before. Simply ent…" at bounding box center [146, 155] width 199 height 175
click at [142, 132] on input "text" at bounding box center [146, 135] width 175 height 21
type input "*******"
click at [160, 199] on div "Minimax [DOMAIN_NAME]" at bounding box center [145, 200] width 169 height 32
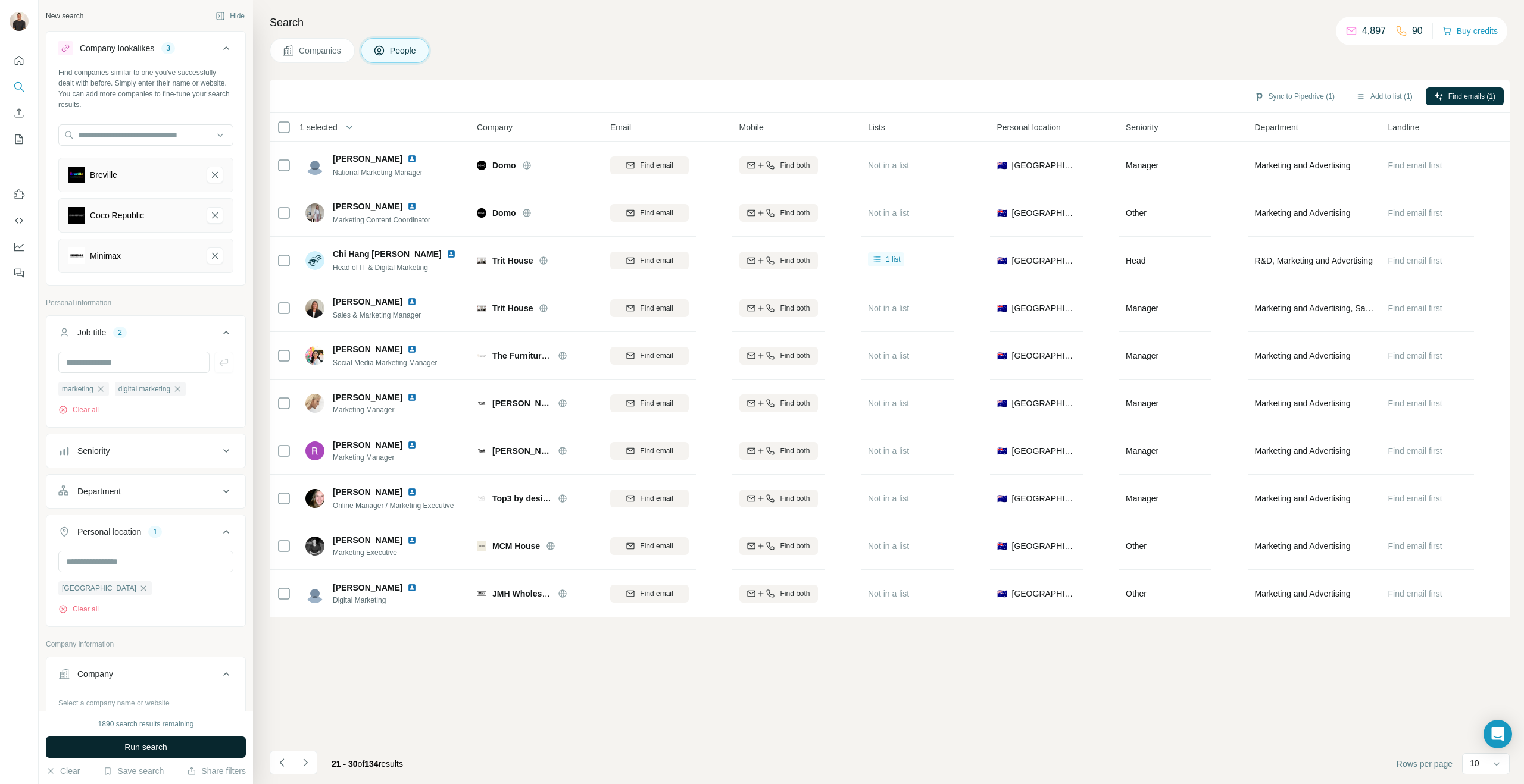
click at [118, 747] on button "Run search" at bounding box center [145, 747] width 200 height 21
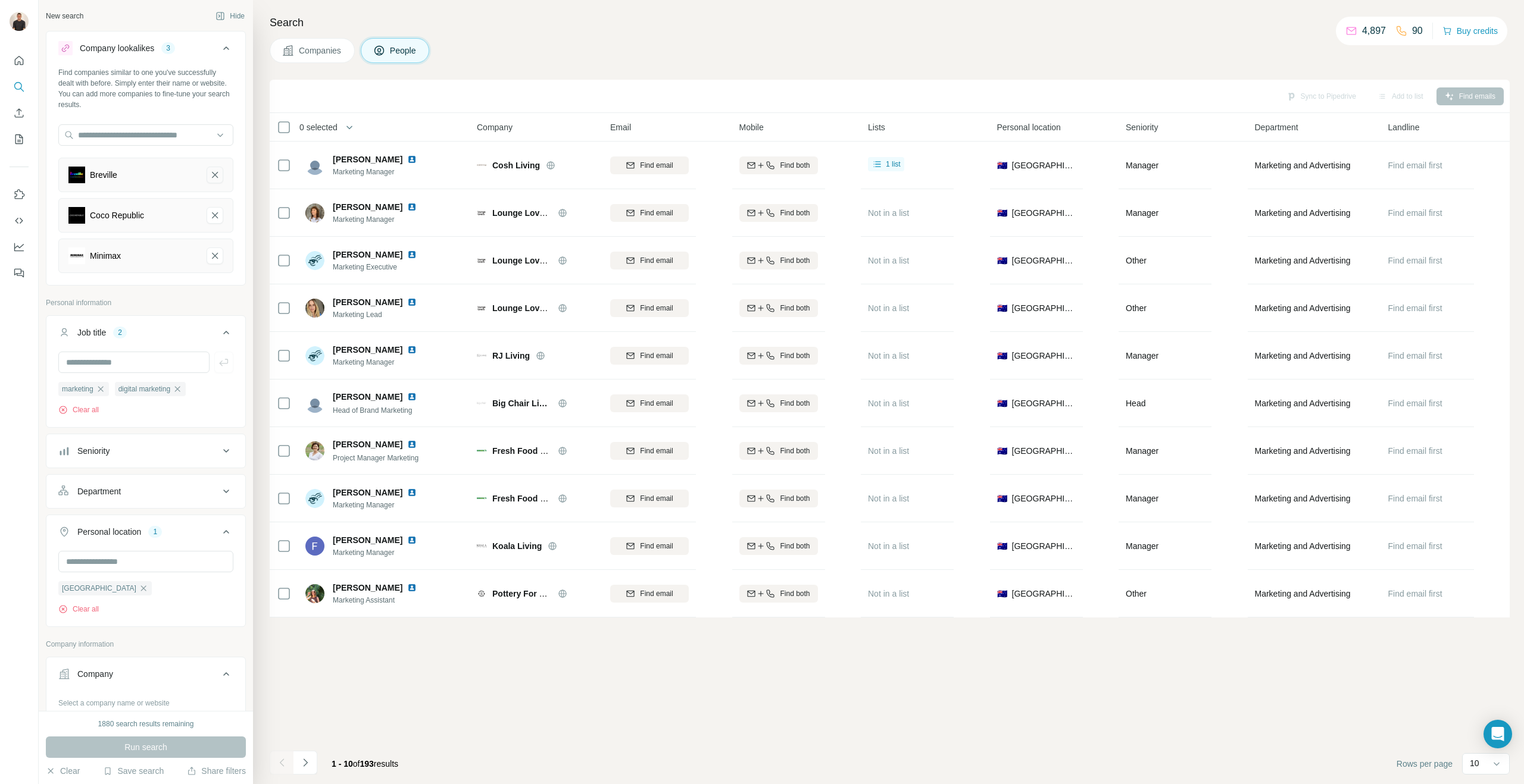
click at [210, 179] on icon "Breville-remove-button" at bounding box center [215, 174] width 11 height 12
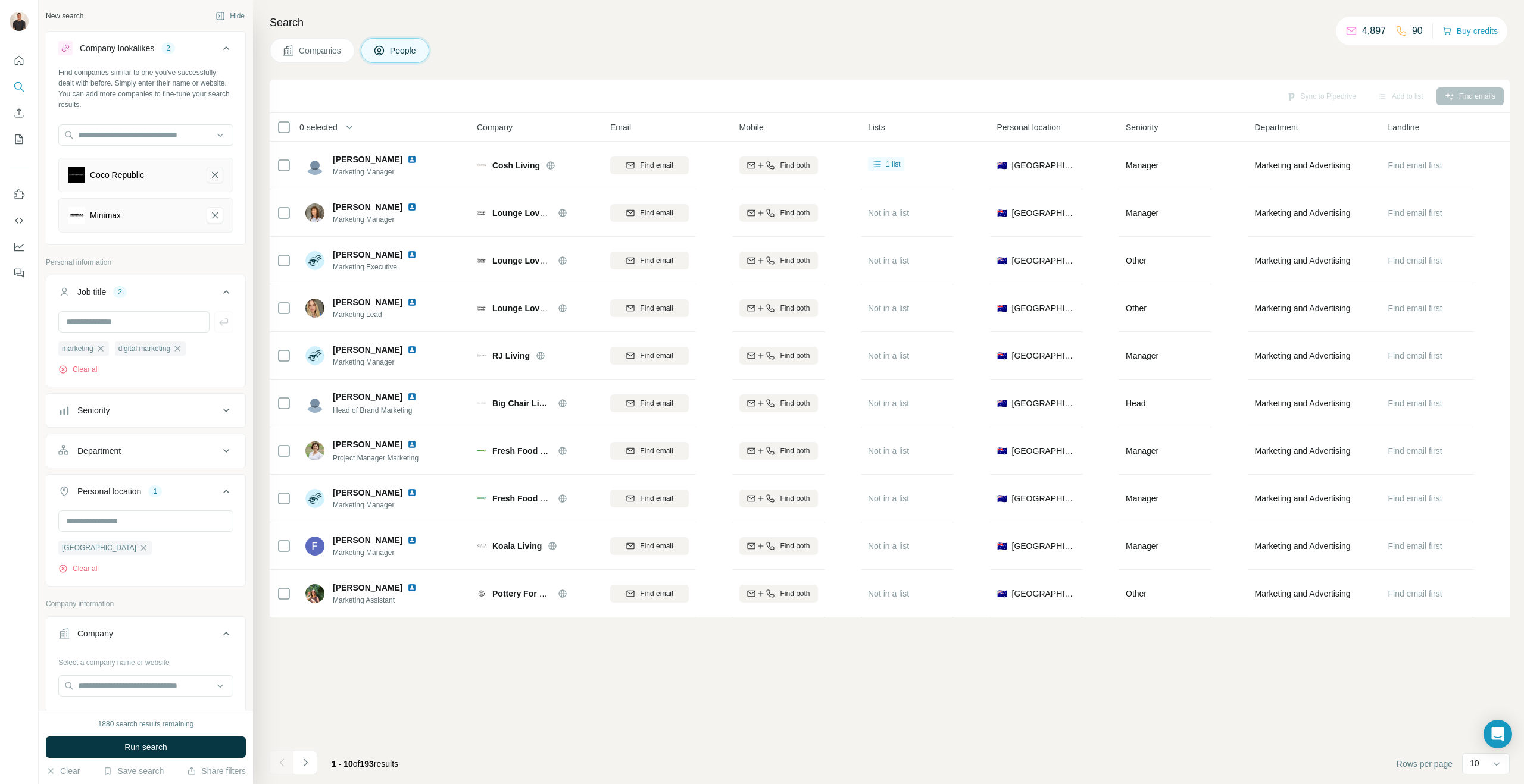
click at [214, 176] on icon "Coco Republic-remove-button" at bounding box center [215, 174] width 11 height 12
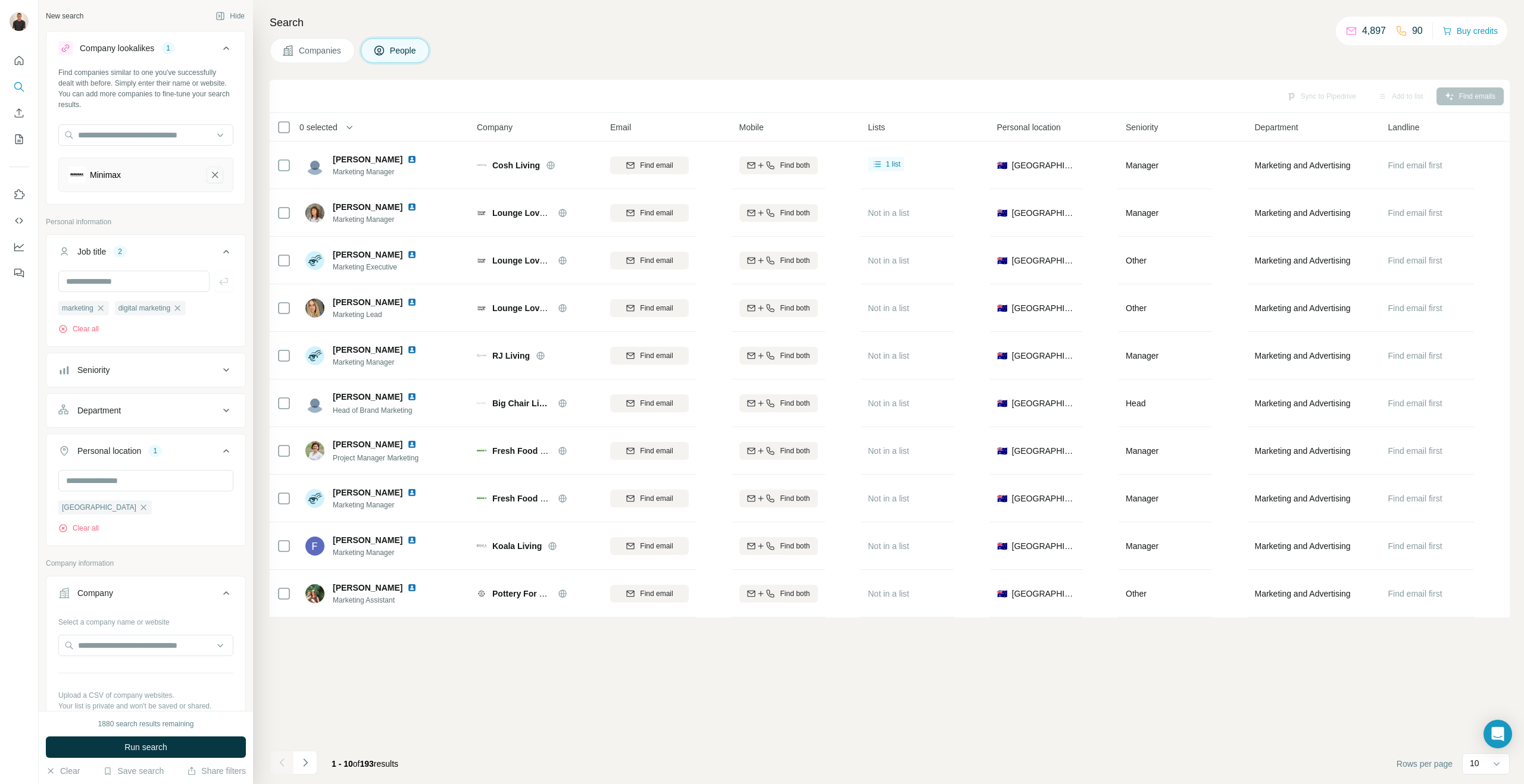
click at [211, 169] on icon "Minimax-remove-button" at bounding box center [215, 174] width 11 height 12
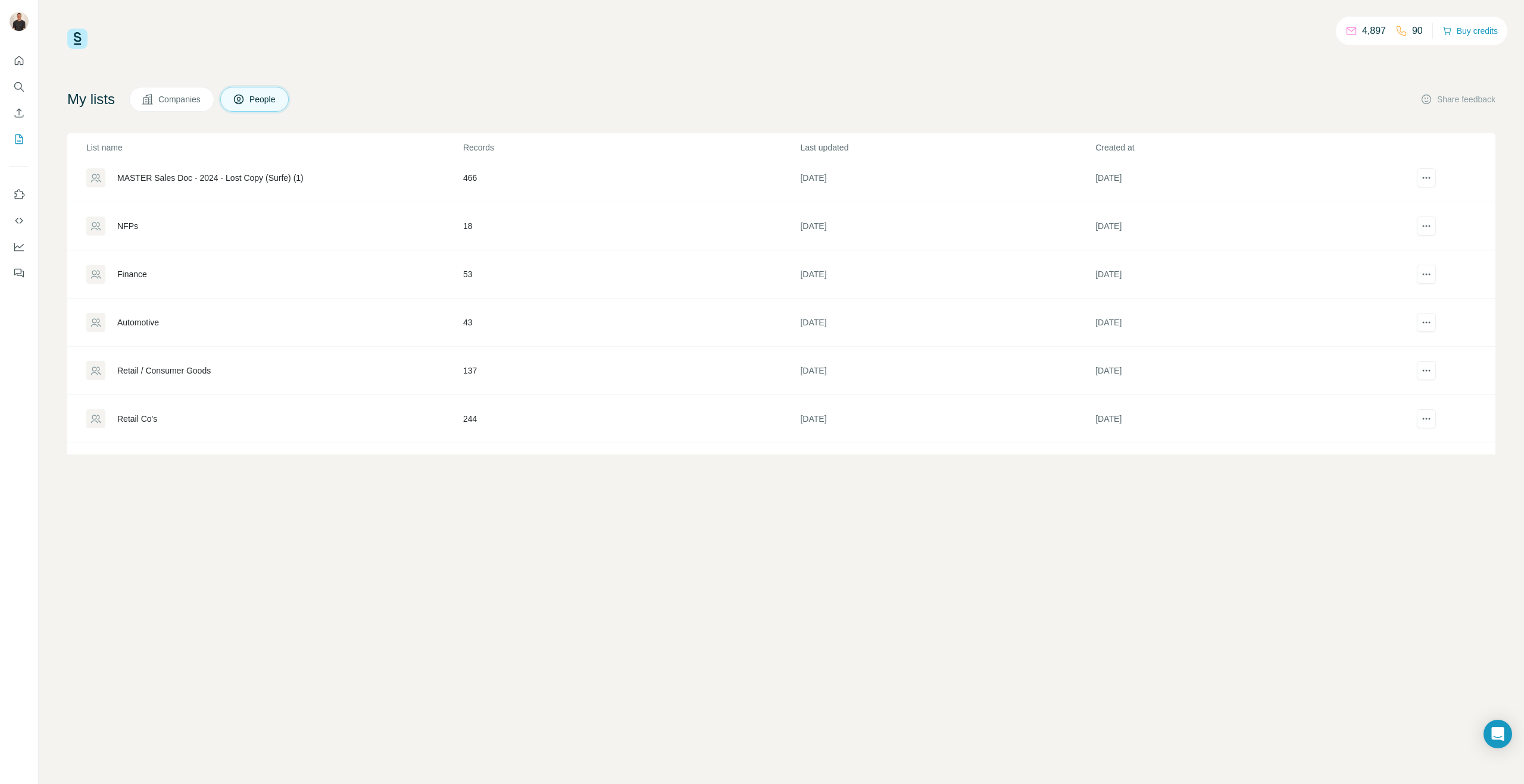
scroll to position [142, 0]
click at [149, 330] on div "Retail Co's" at bounding box center [137, 334] width 40 height 12
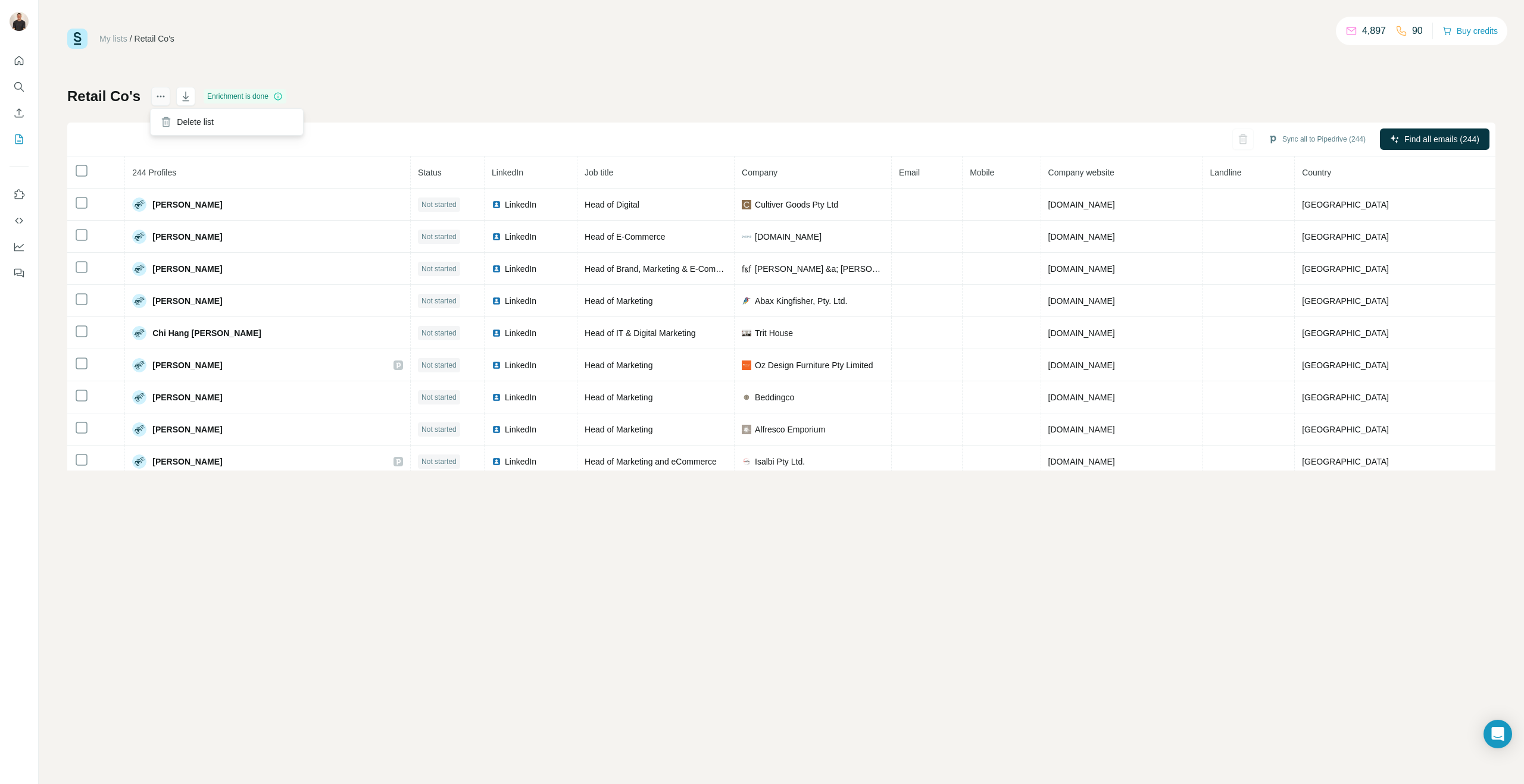
click at [155, 93] on icon "actions" at bounding box center [160, 96] width 12 height 12
click at [470, 66] on div "My lists / Retail Co's 4,897 90 Buy credits Retail Co's Enrichment is done Sync…" at bounding box center [781, 249] width 1428 height 442
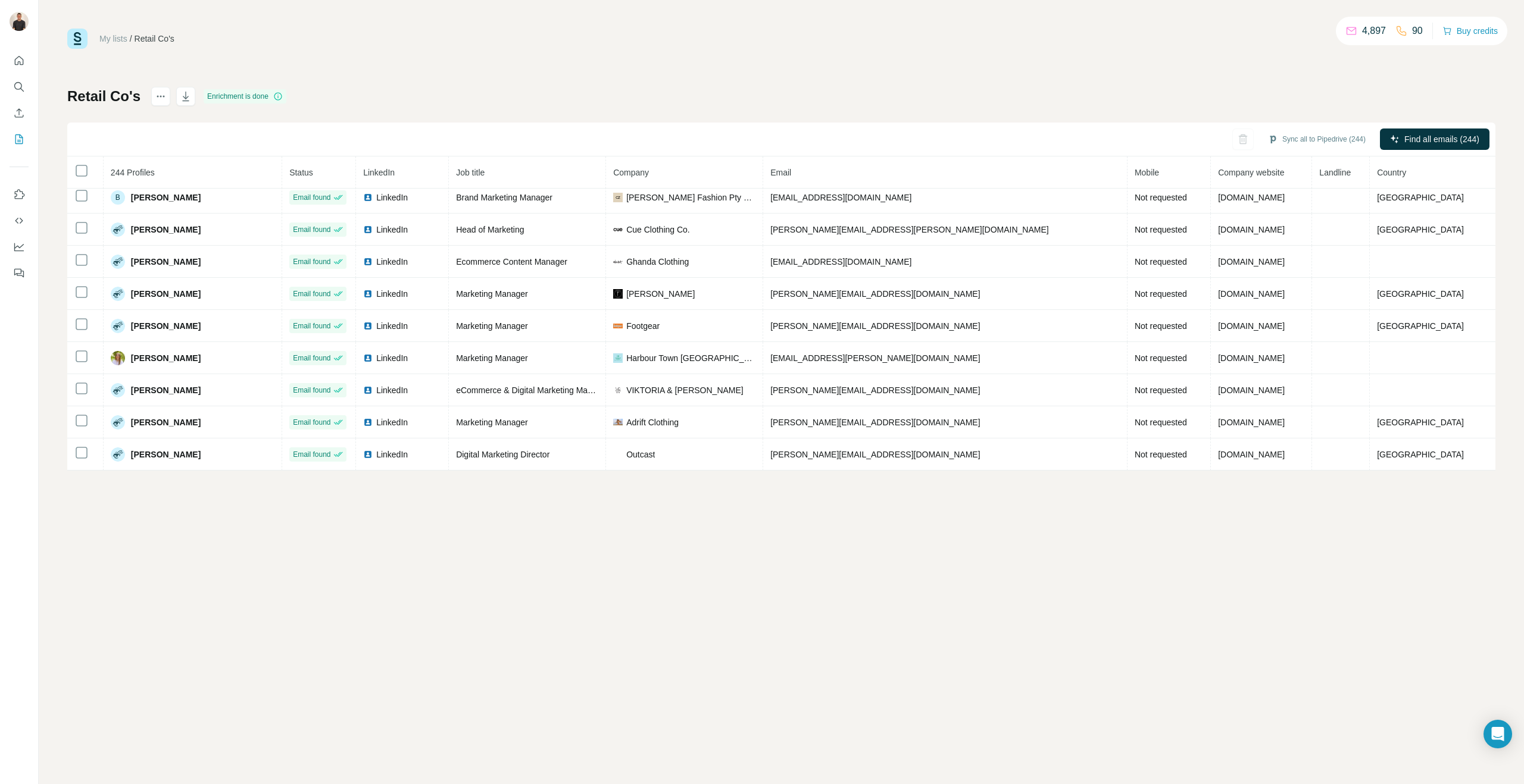
scroll to position [1003, 0]
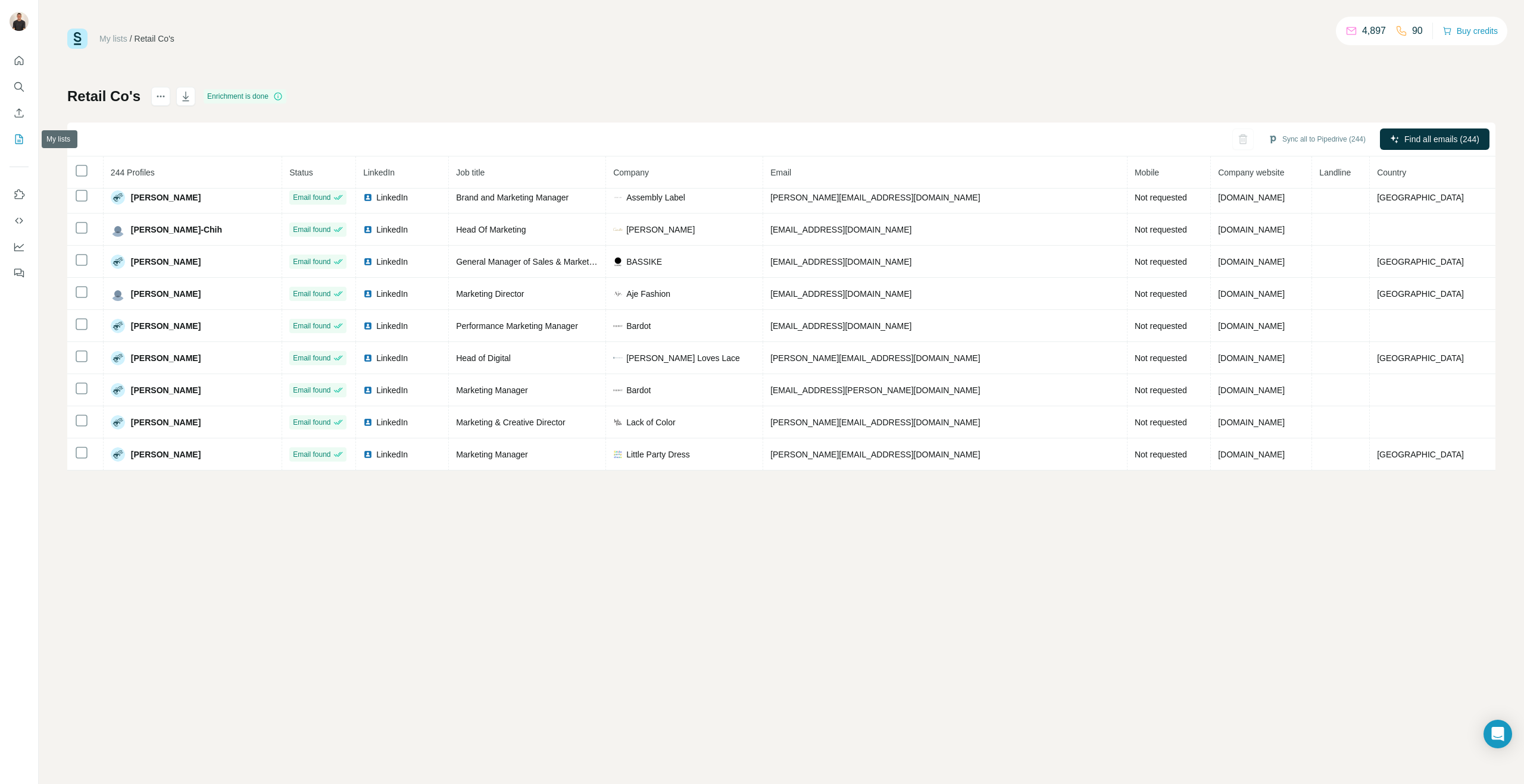
click at [14, 142] on icon "My lists" at bounding box center [19, 139] width 12 height 12
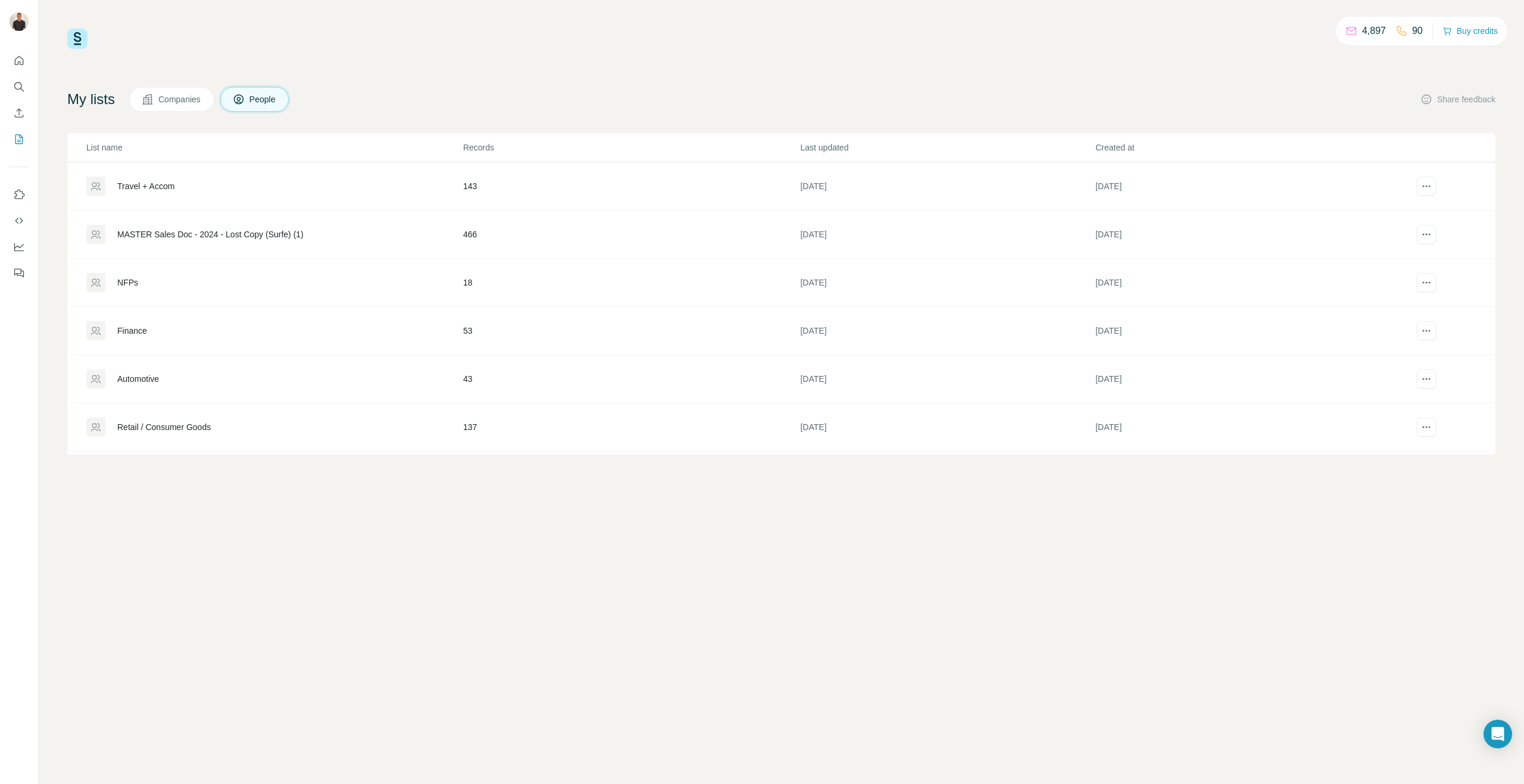
scroll to position [142, 0]
